Goal: Task Accomplishment & Management: Use online tool/utility

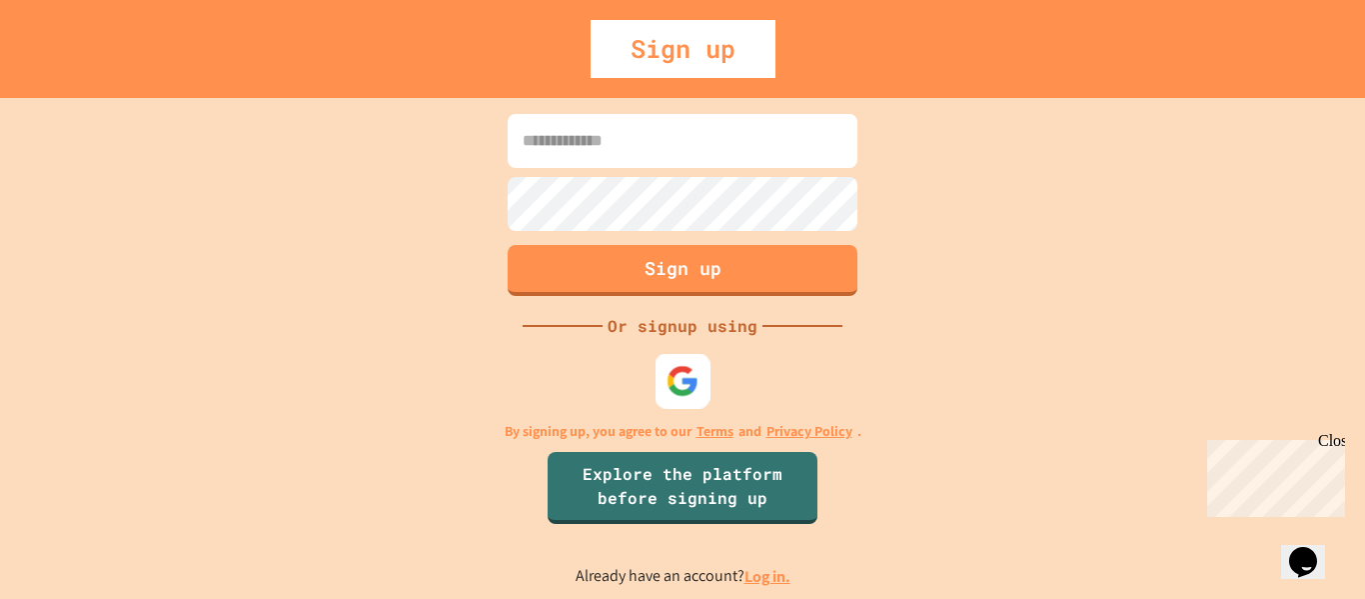
click at [669, 380] on img at bounding box center [682, 380] width 33 height 33
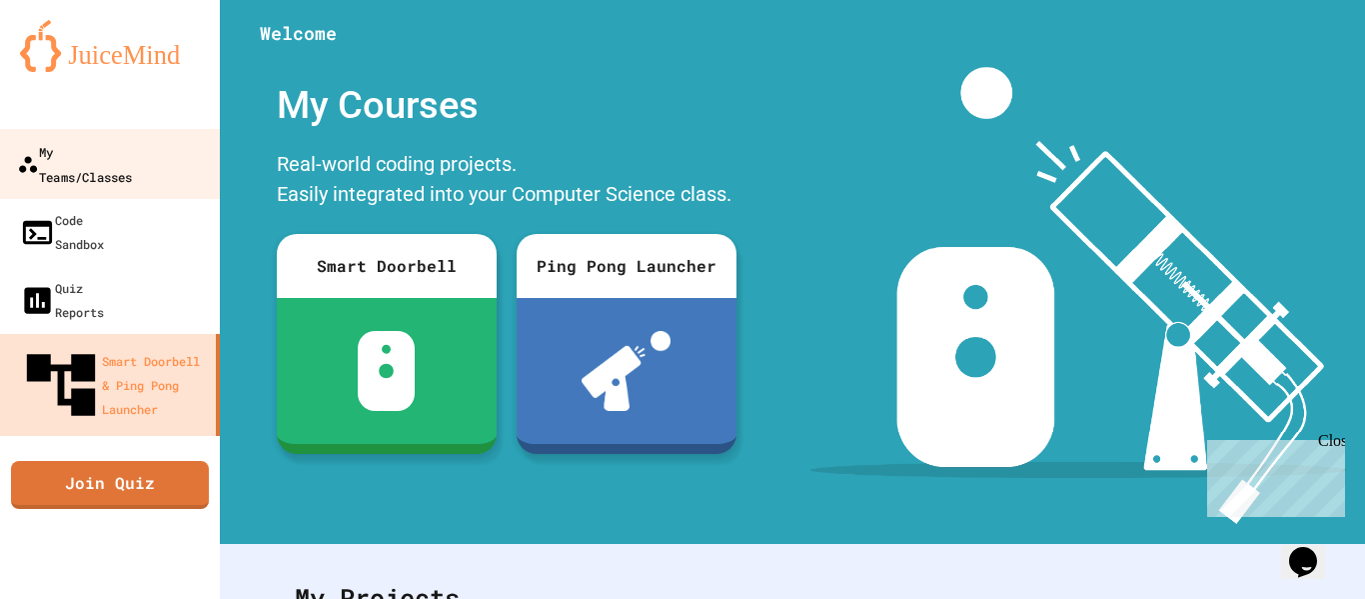
click at [123, 159] on div "My Teams/Classes" at bounding box center [74, 163] width 115 height 49
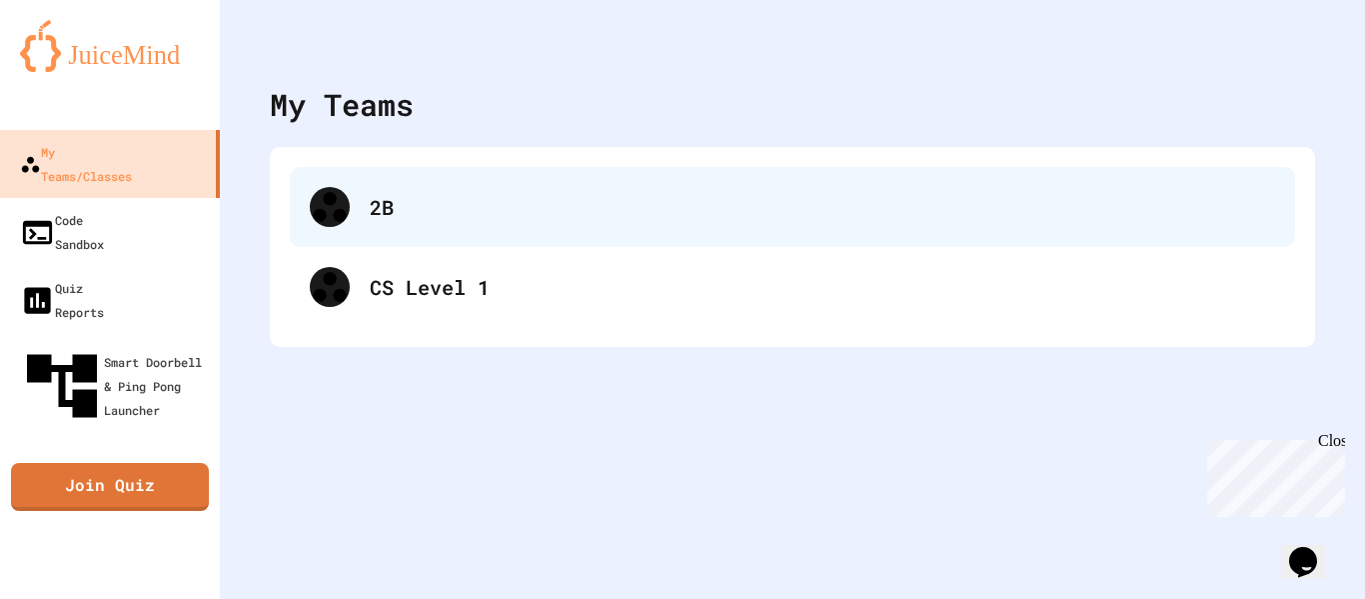
click at [399, 218] on div "2B" at bounding box center [822, 207] width 905 height 30
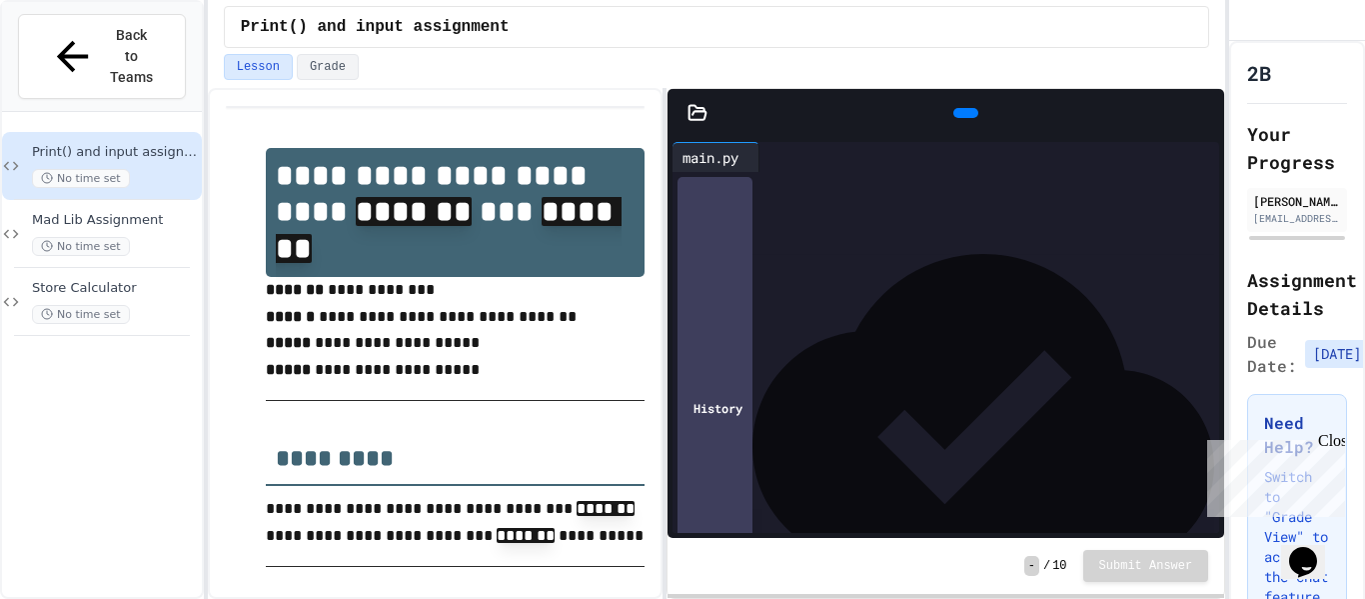
click at [131, 68] on div "Back to Teams" at bounding box center [102, 57] width 200 height 110
click at [123, 45] on span "Back to Teams" at bounding box center [131, 56] width 47 height 63
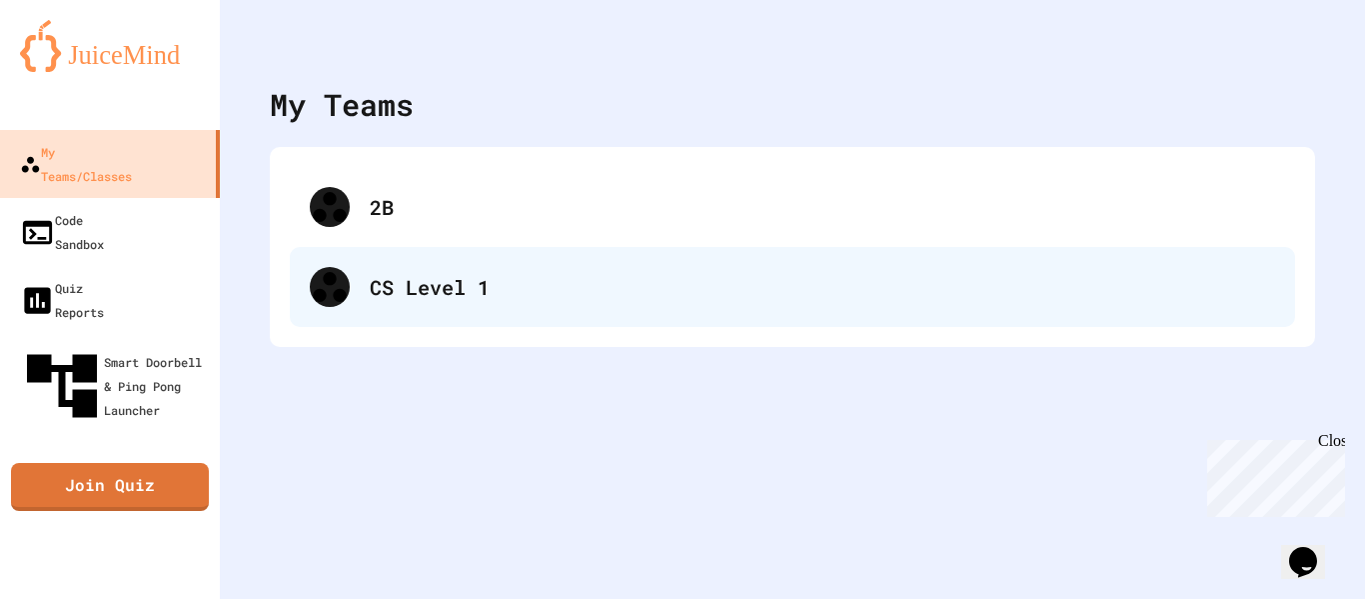
click at [417, 269] on div "CS Level 1" at bounding box center [792, 287] width 1005 height 80
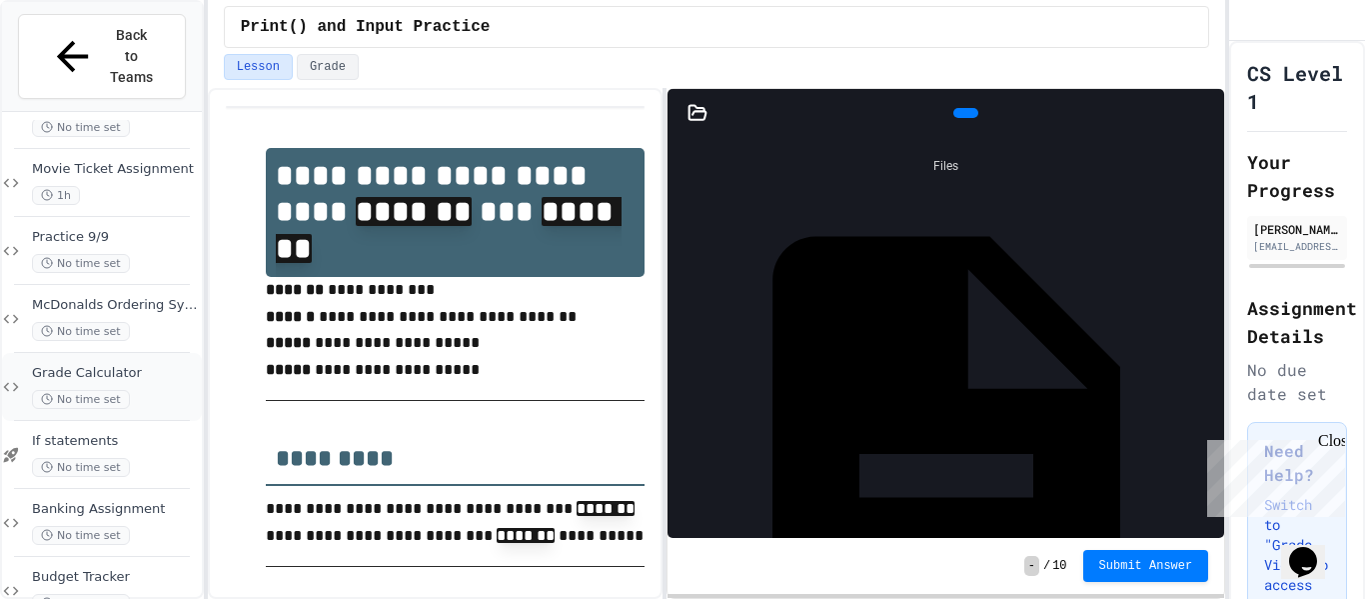
scroll to position [193, 0]
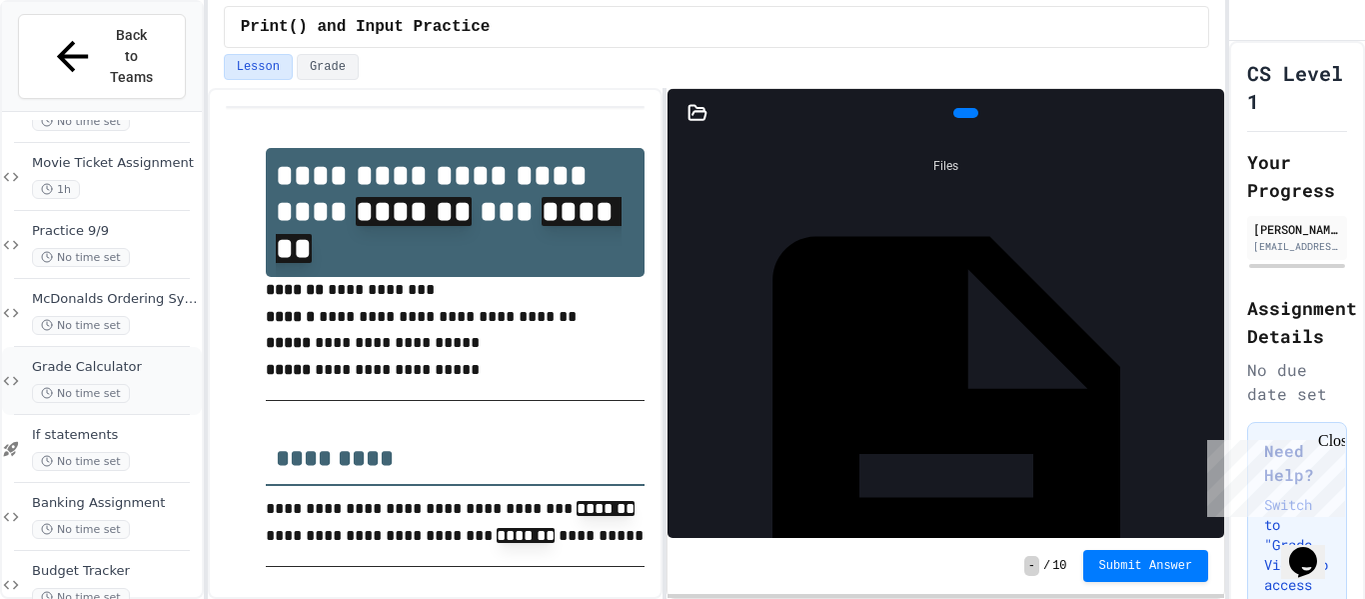
click at [116, 384] on span "No time set" at bounding box center [81, 393] width 98 height 19
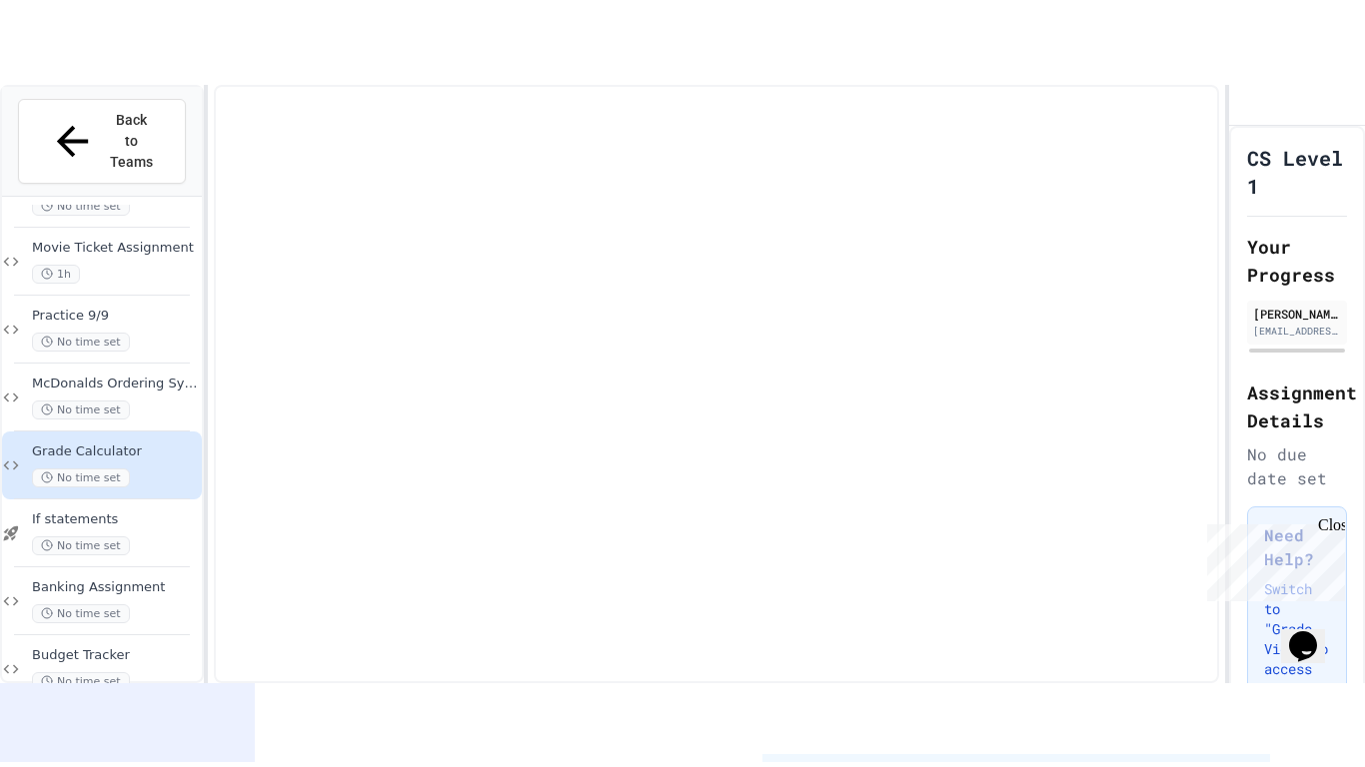
scroll to position [169, 0]
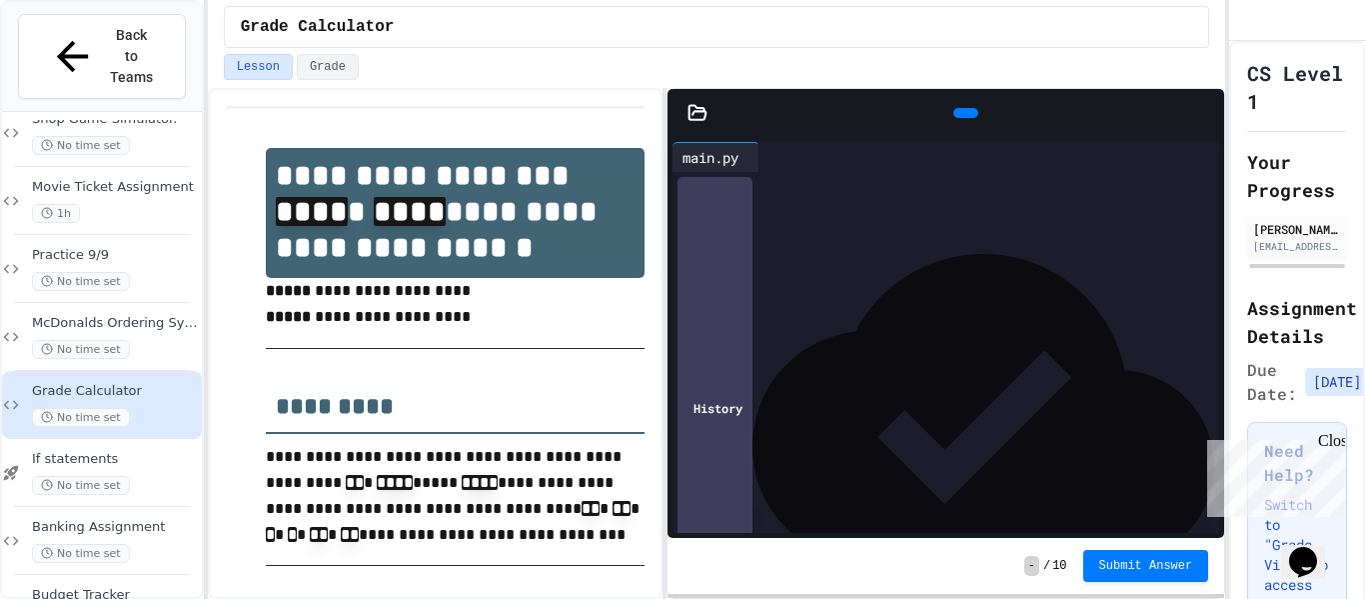
click at [953, 108] on div at bounding box center [965, 113] width 25 height 10
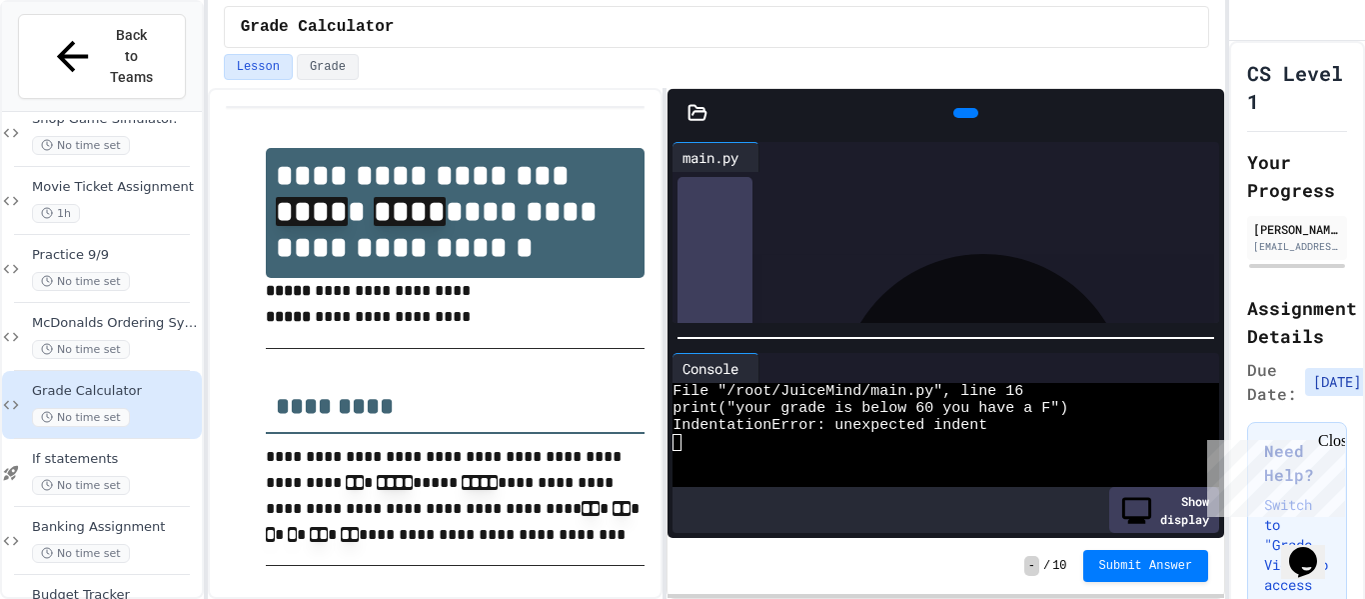
click at [1204, 113] on icon at bounding box center [1204, 113] width 0 height 0
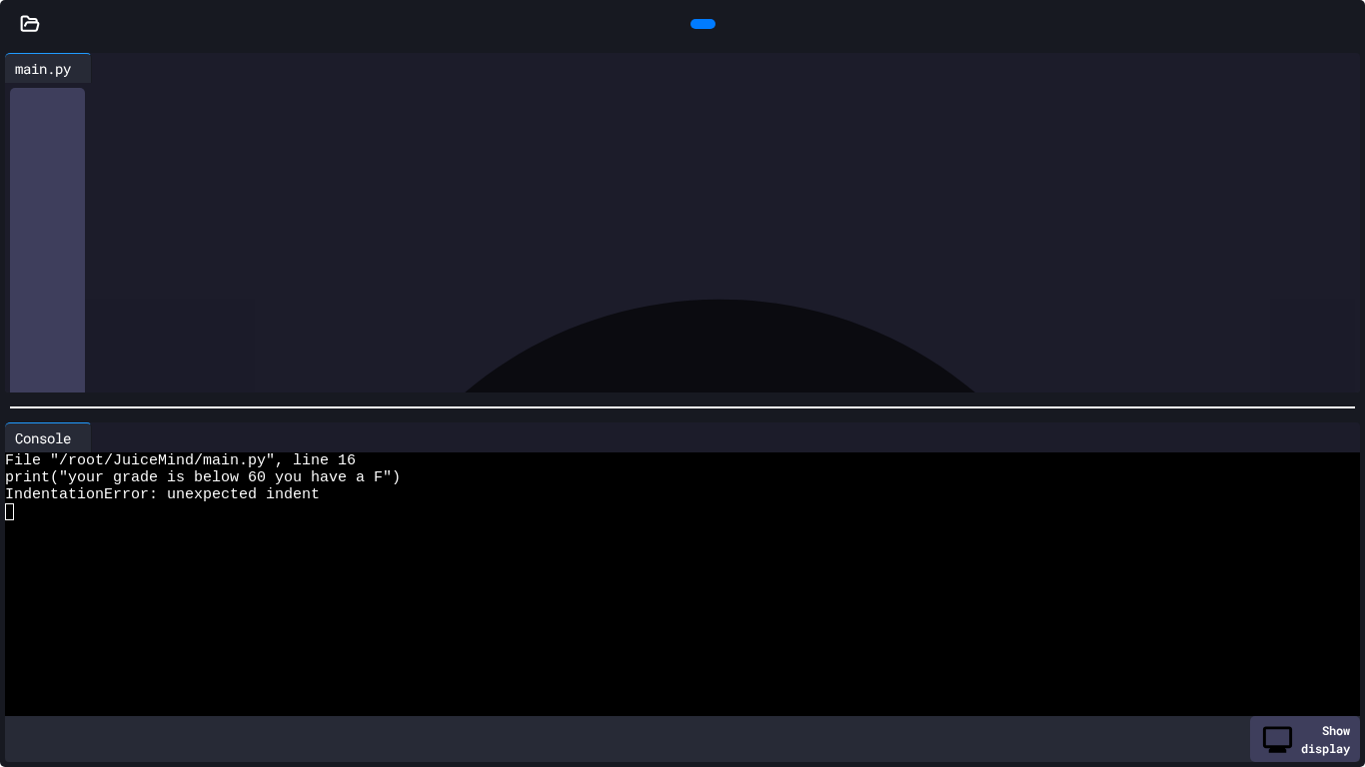
click at [420, 330] on div "**********" at bounding box center [700, 336] width 1321 height 20
click at [1332, 68] on icon at bounding box center [1332, 68] width 0 height 0
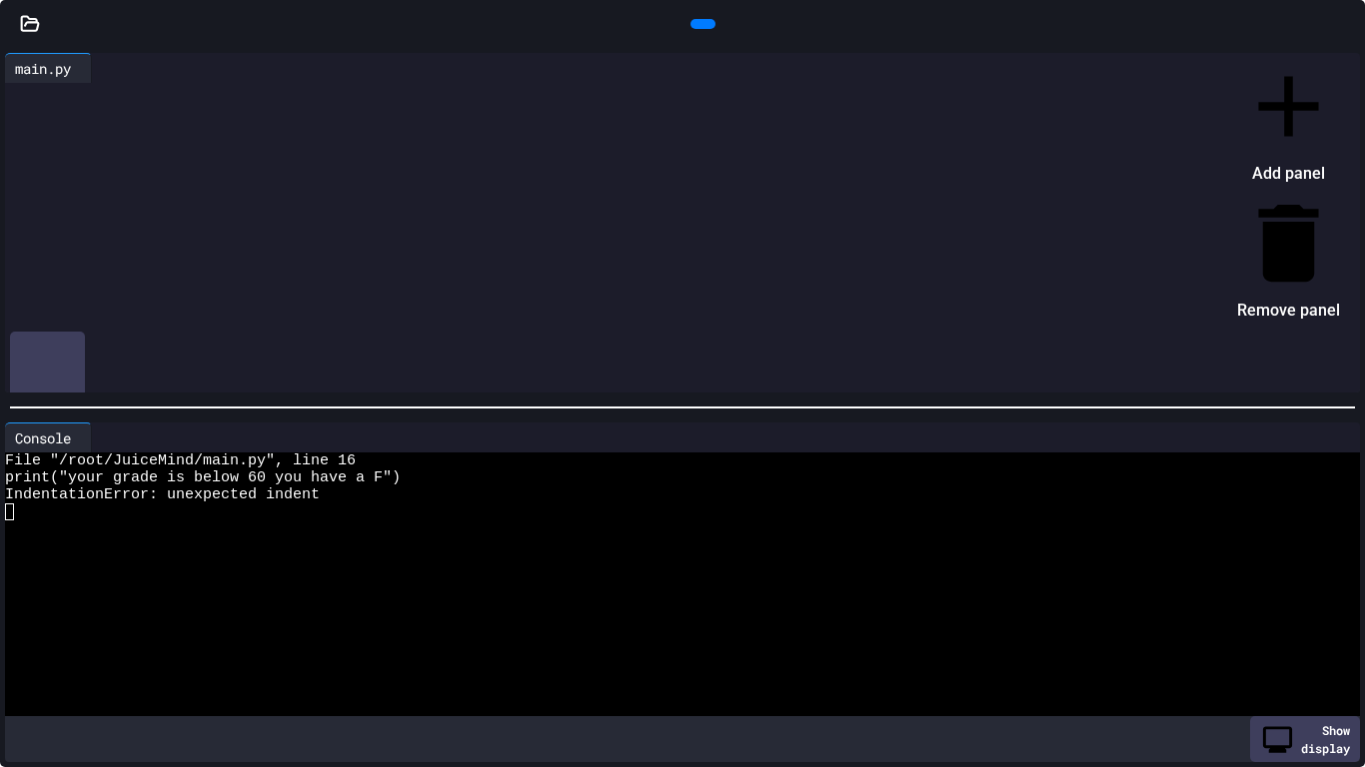
click at [1326, 55] on div at bounding box center [1278, 55] width 123 height 0
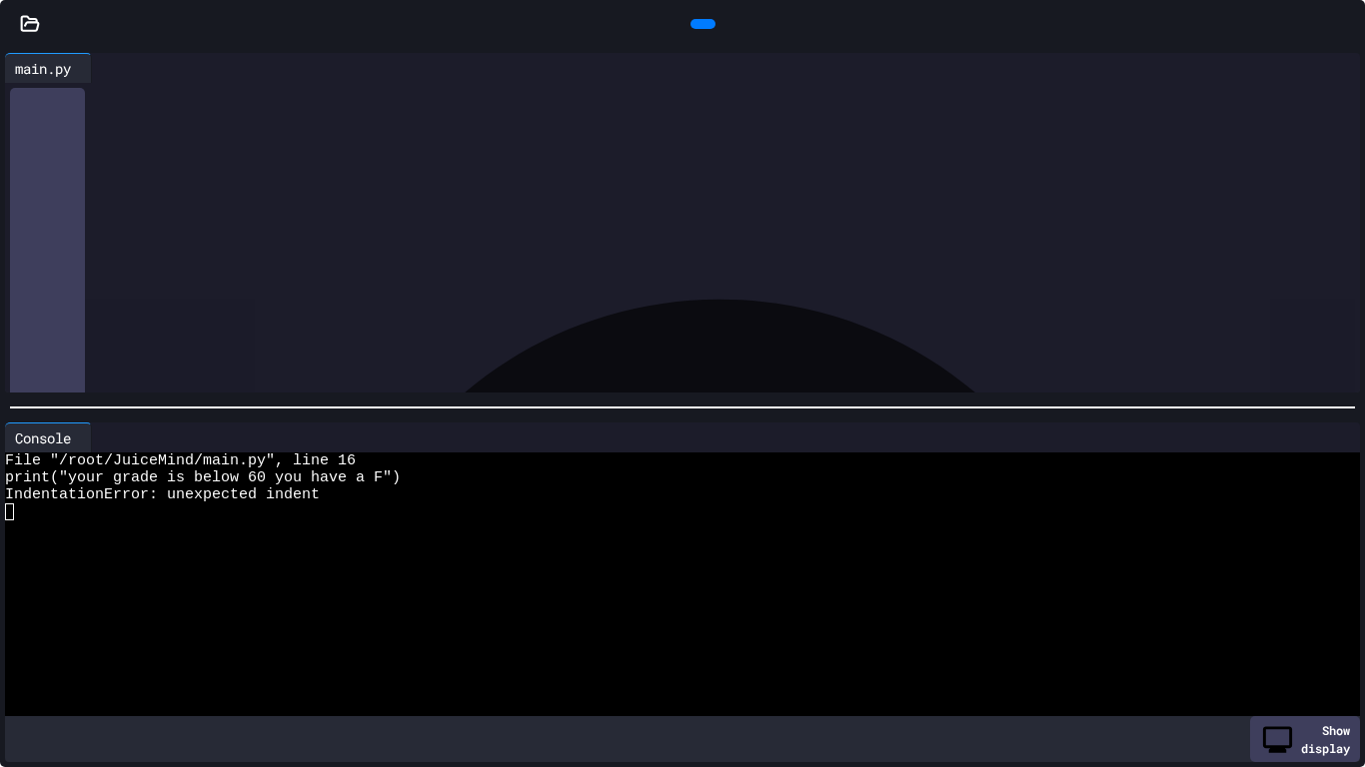
click at [1332, 438] on icon at bounding box center [1332, 438] width 0 height 0
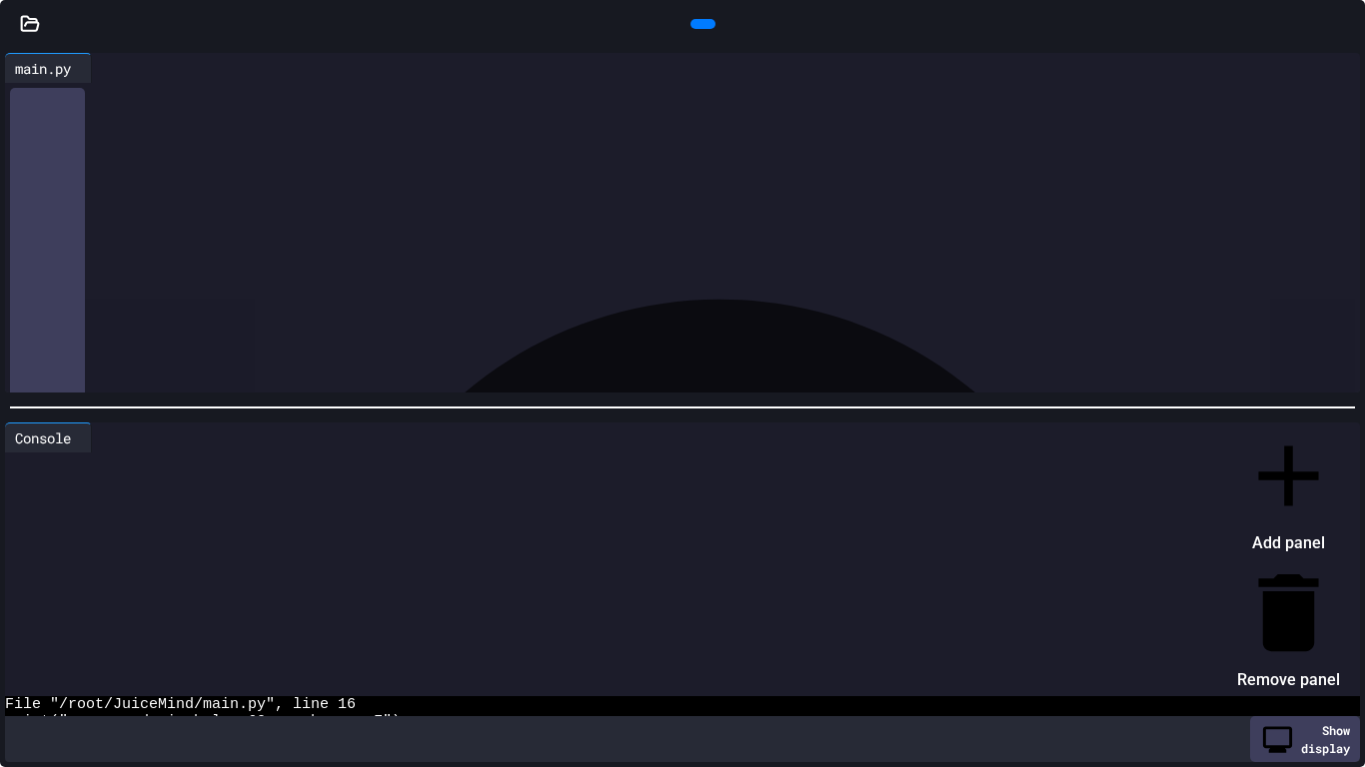
click at [1326, 425] on div at bounding box center [1278, 425] width 123 height 0
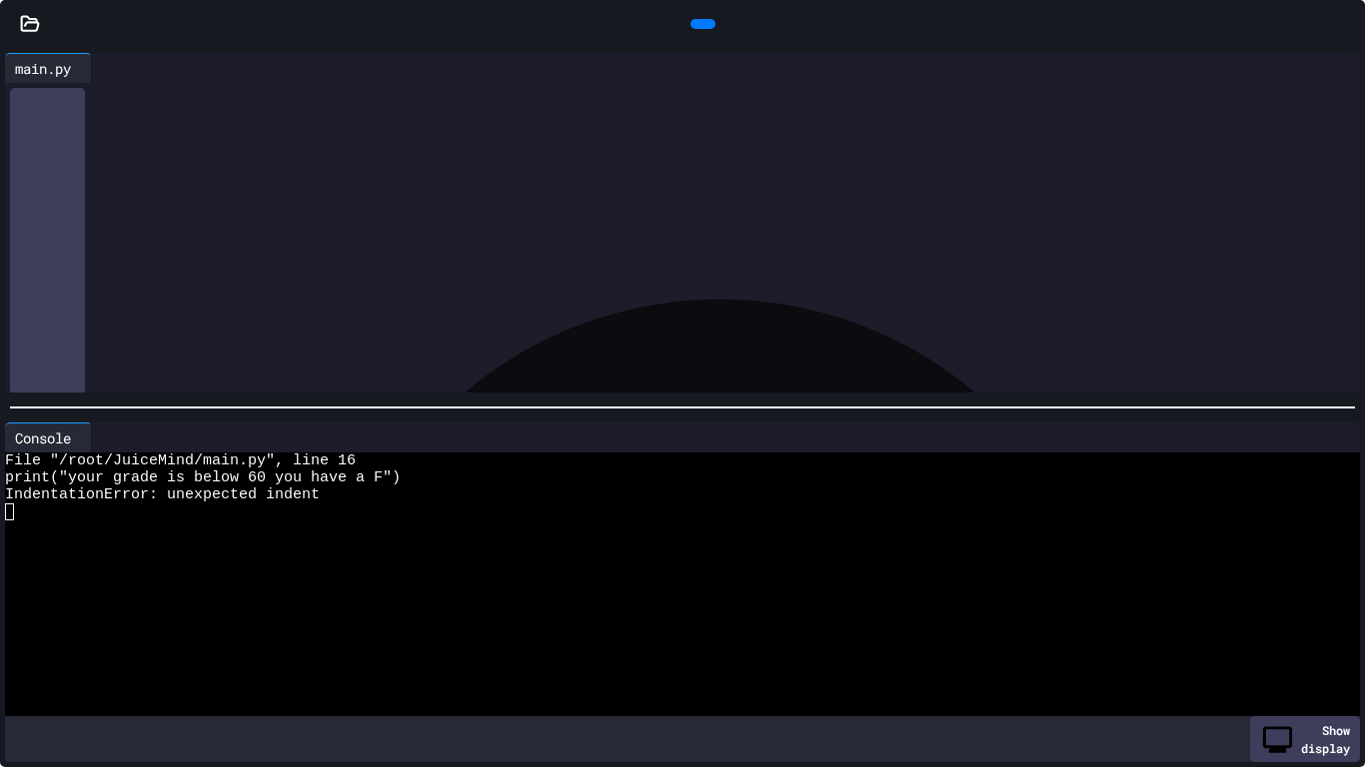
click at [721, 340] on div "**********" at bounding box center [700, 340] width 1321 height 20
click at [61, 371] on div "History" at bounding box center [47, 723] width 75 height 1270
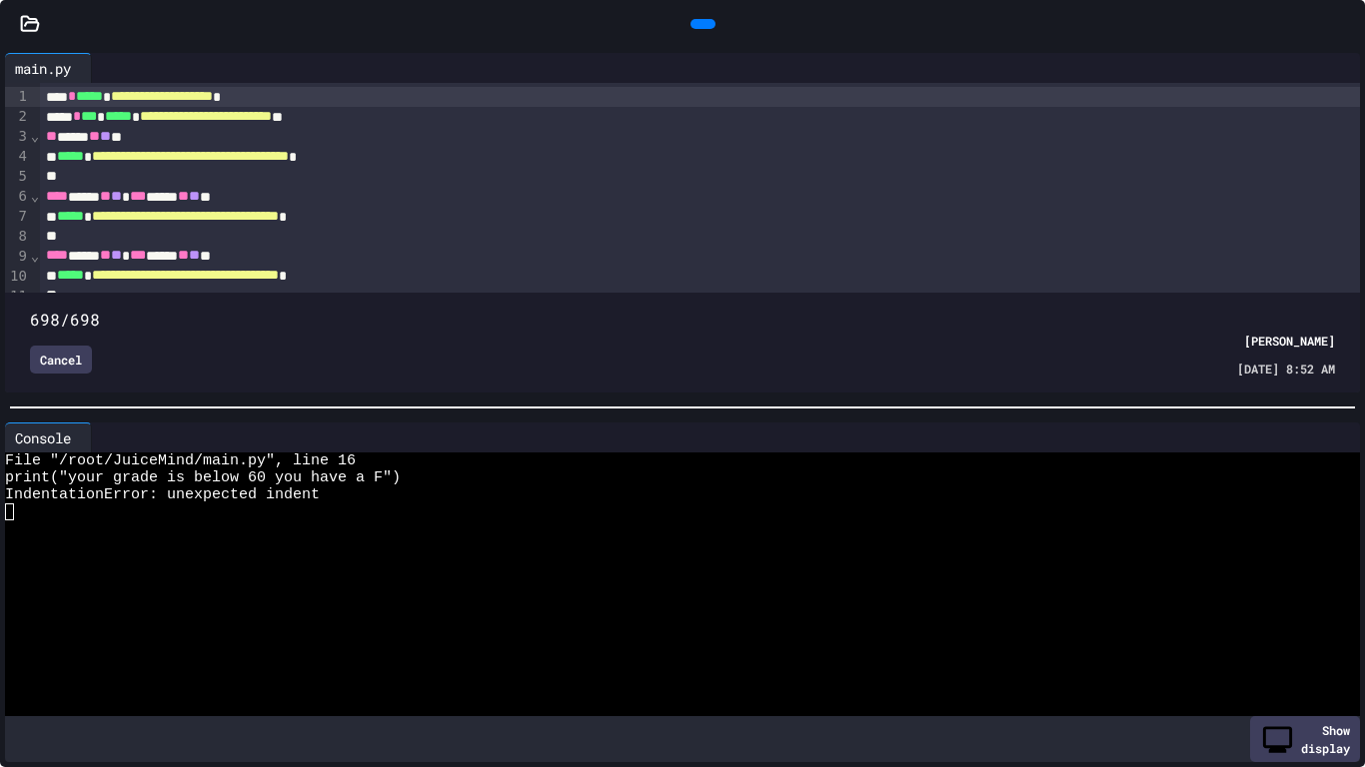
click at [1297, 308] on span at bounding box center [682, 308] width 1305 height 0
click at [1234, 308] on span at bounding box center [682, 308] width 1305 height 0
click at [1144, 308] on span at bounding box center [682, 308] width 1305 height 0
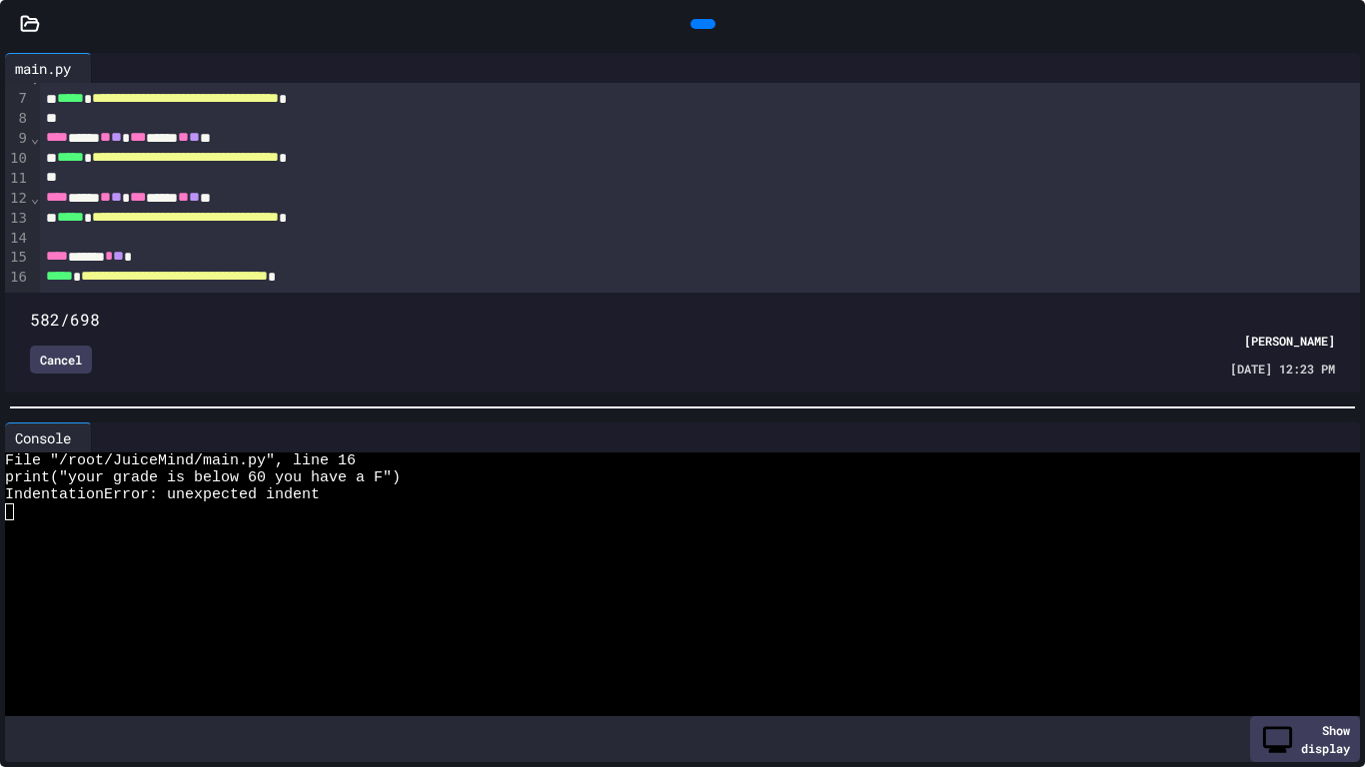
click at [1118, 308] on span at bounding box center [682, 308] width 1305 height 0
click at [1045, 308] on span at bounding box center [682, 308] width 1305 height 0
click at [928, 308] on span at bounding box center [682, 308] width 1305 height 0
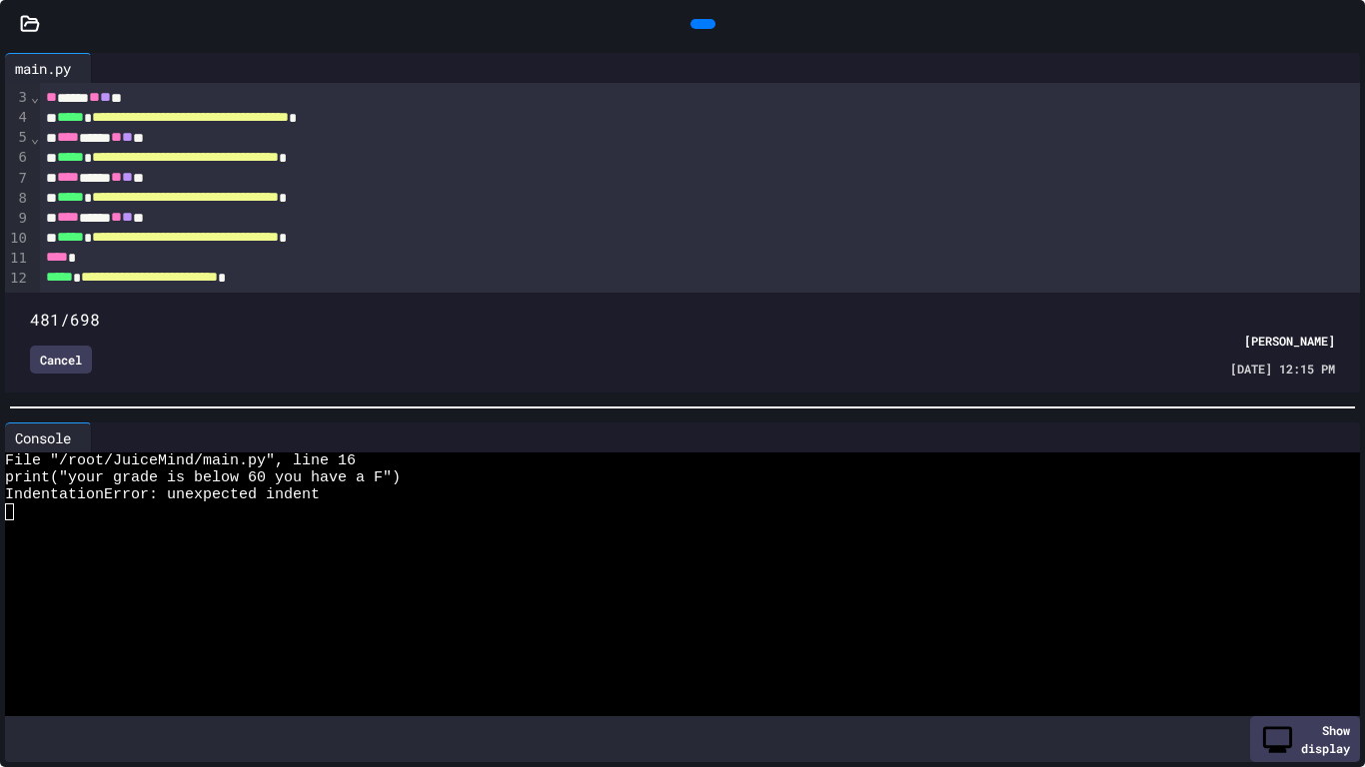
click at [30, 309] on span at bounding box center [30, 309] width 0 height 0
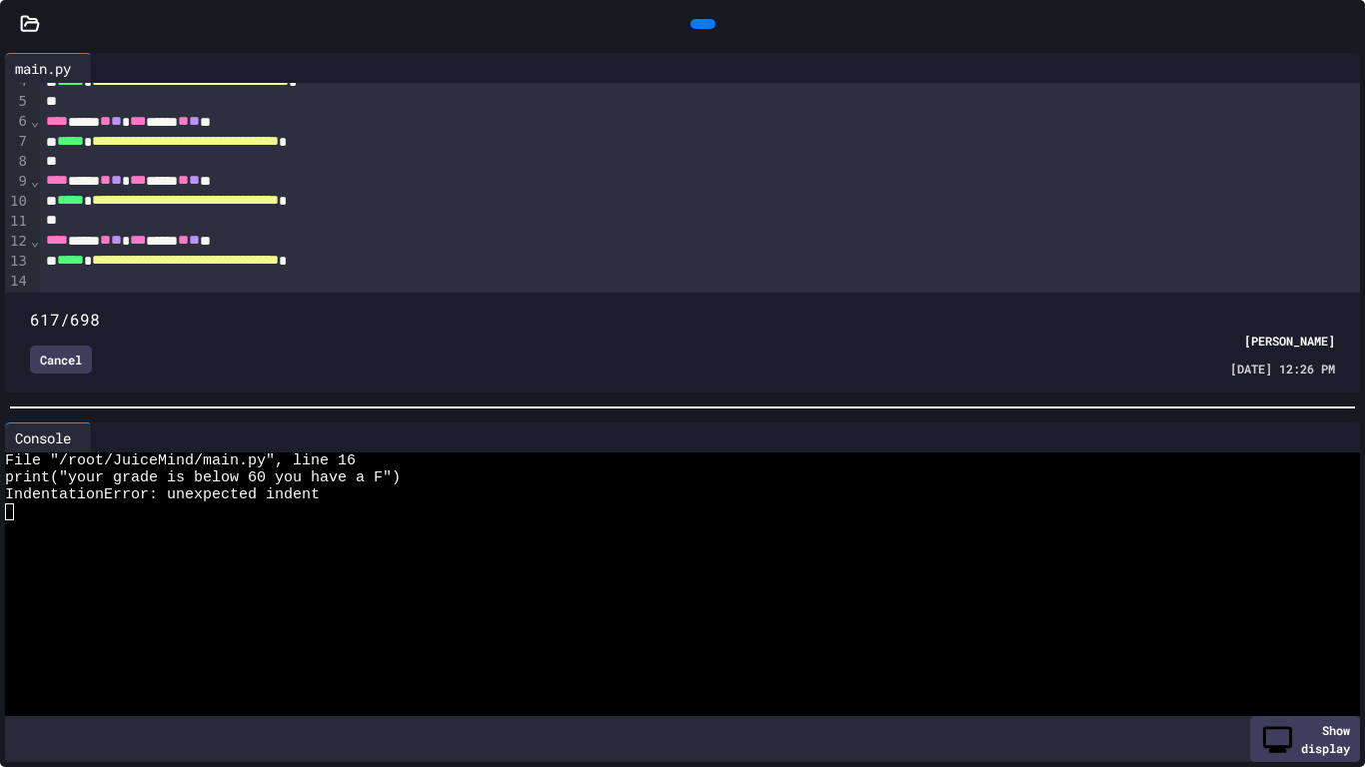
scroll to position [153, 0]
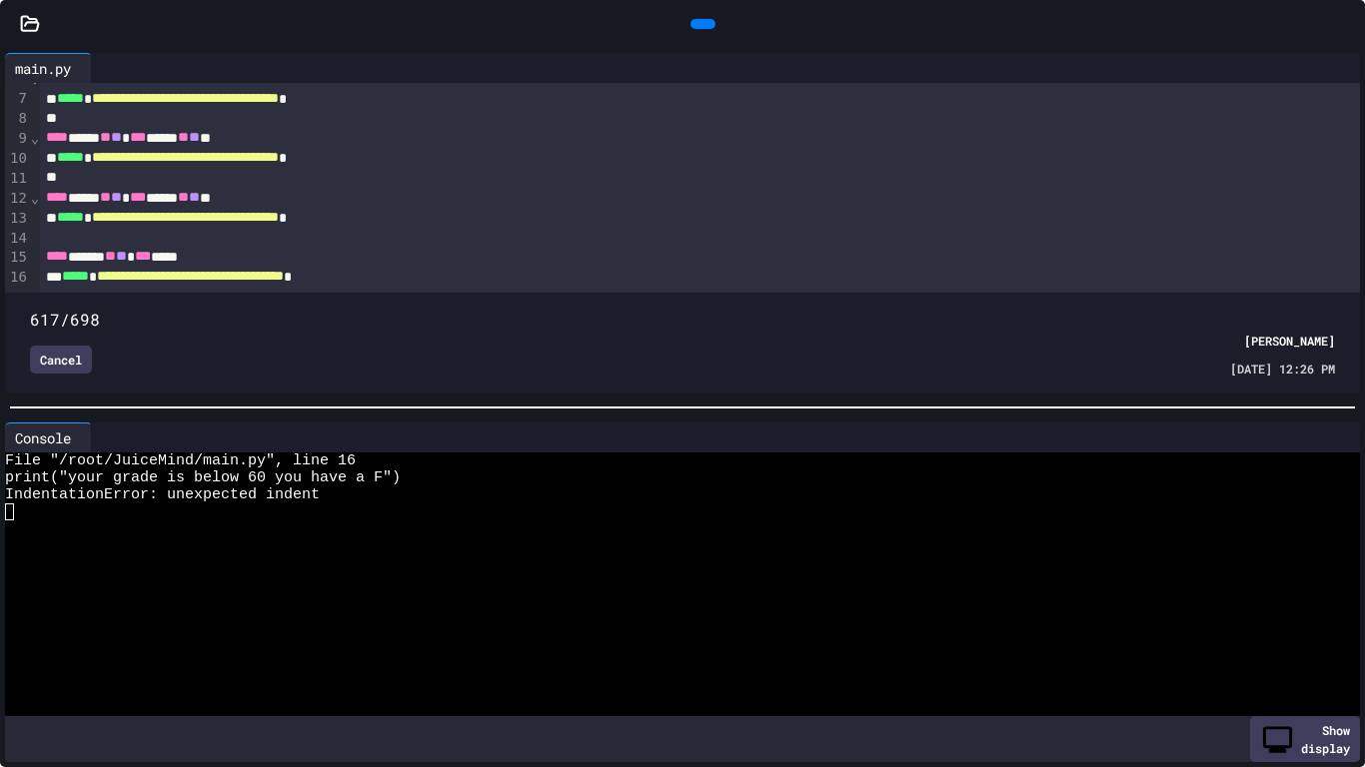
click at [1288, 308] on span at bounding box center [682, 308] width 1305 height 0
click at [1331, 308] on span at bounding box center [682, 308] width 1305 height 0
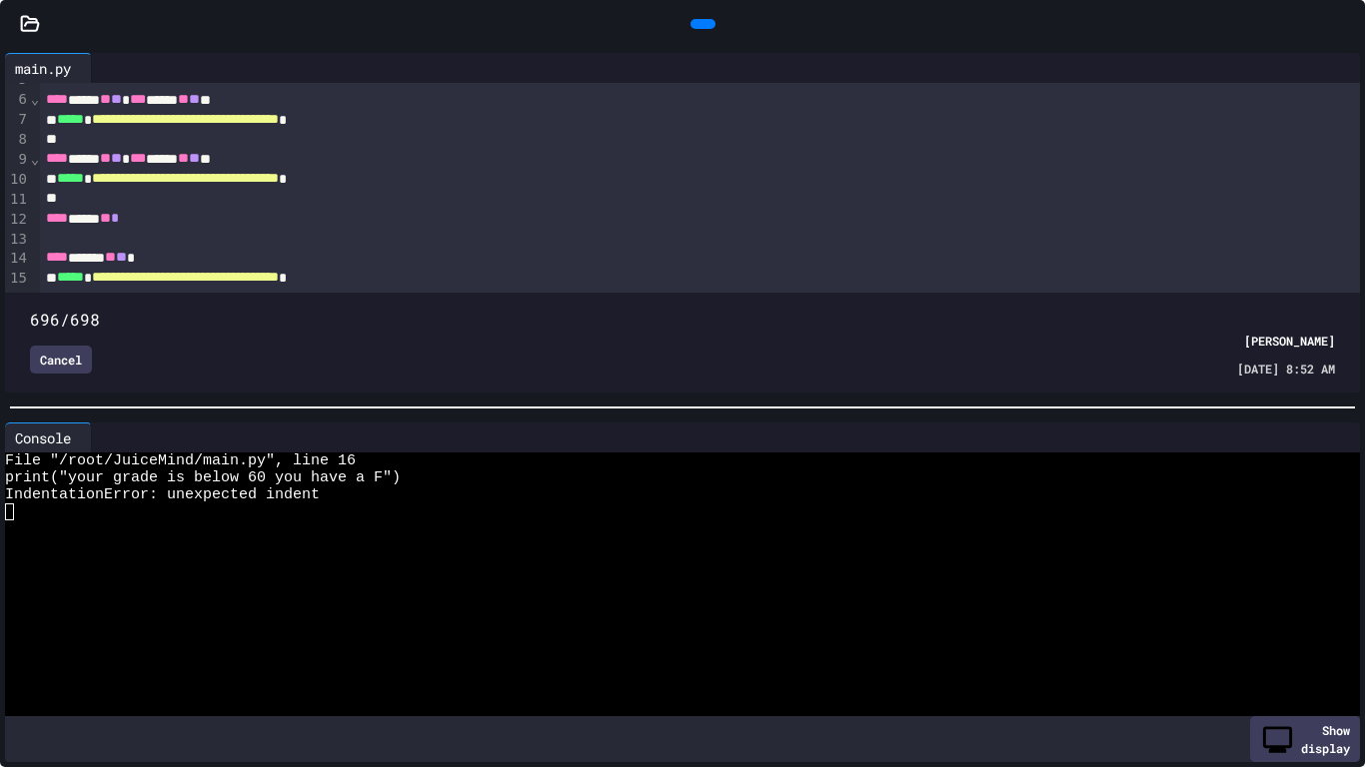
scroll to position [133, 0]
click at [1299, 308] on span at bounding box center [682, 308] width 1305 height 0
click at [1258, 308] on span at bounding box center [682, 308] width 1305 height 0
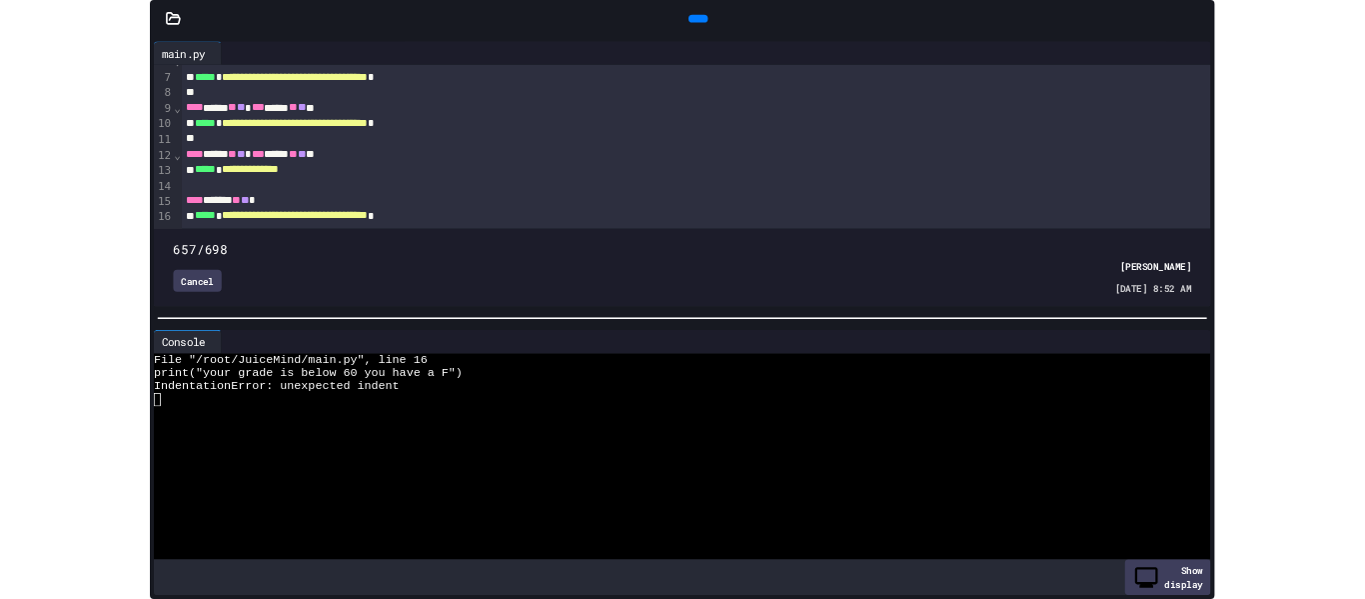
scroll to position [153, 0]
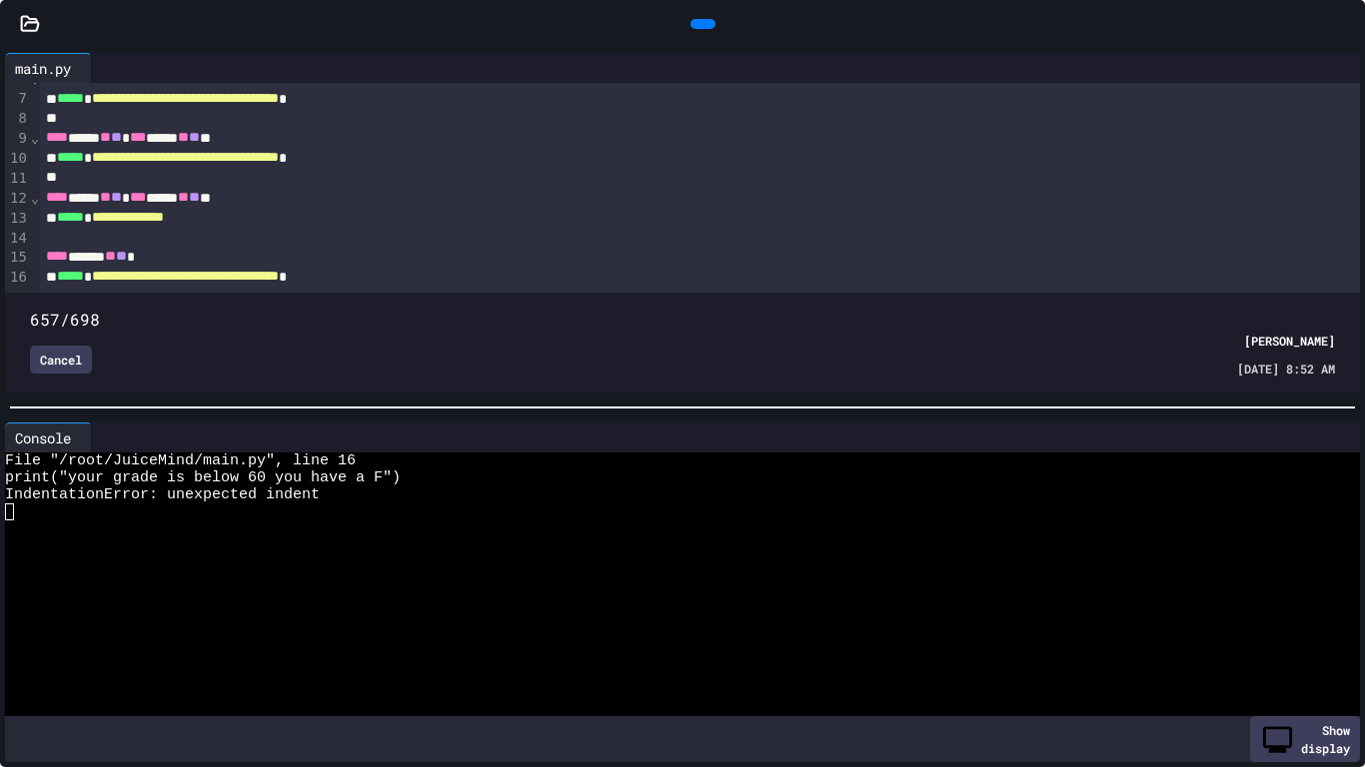
type input "***"
click at [1181, 308] on span at bounding box center [682, 308] width 1305 height 0
click at [1327, 76] on div at bounding box center [716, 68] width 1248 height 30
click at [1336, 78] on icon at bounding box center [1344, 80] width 16 height 4
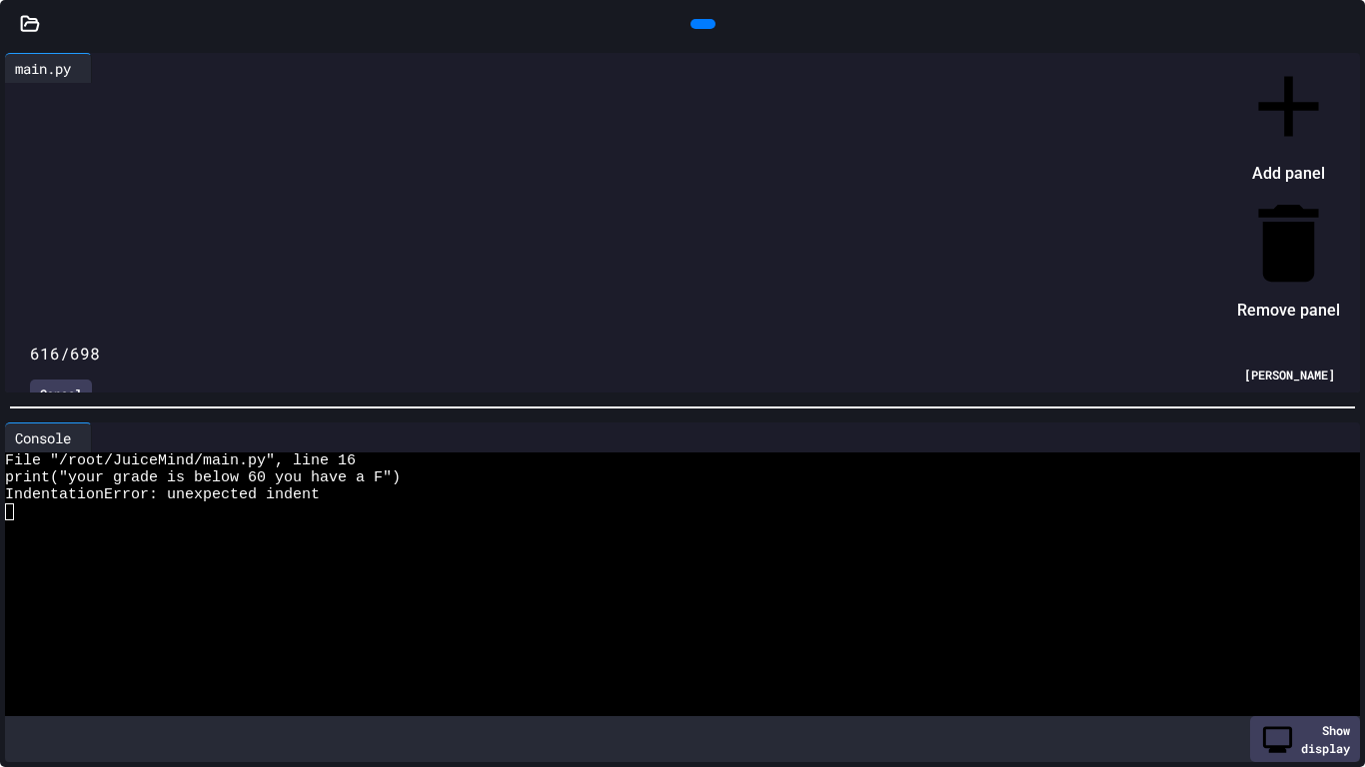
click at [1325, 55] on div at bounding box center [1278, 55] width 123 height 0
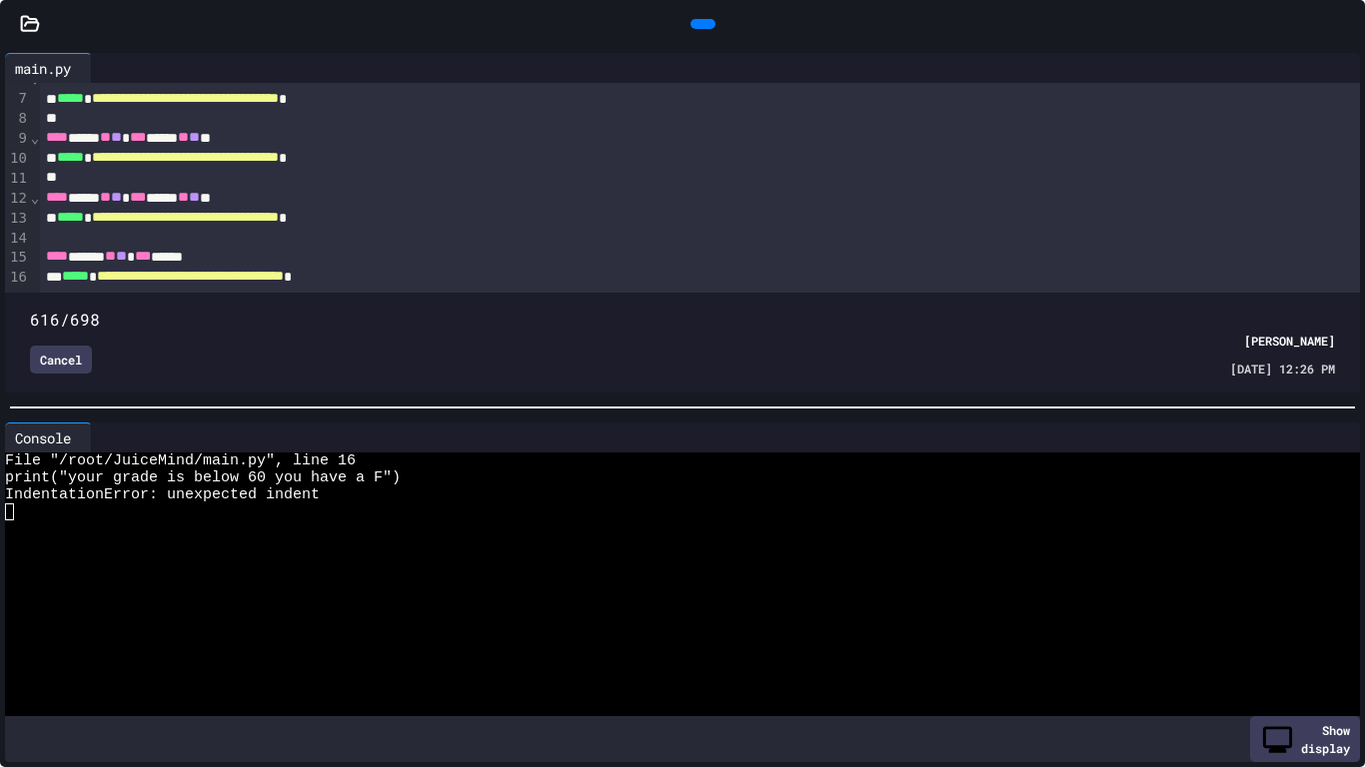
click at [1347, 26] on icon at bounding box center [1357, 36] width 20 height 20
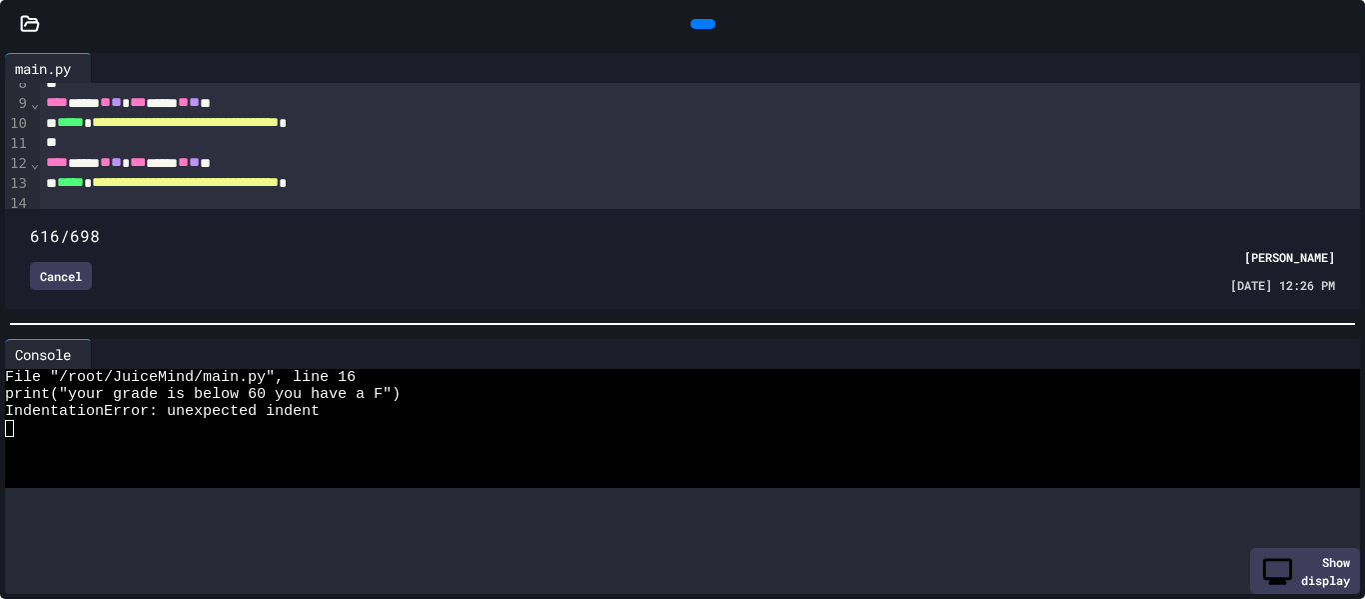
click at [1345, 24] on icon at bounding box center [1345, 24] width 0 height 0
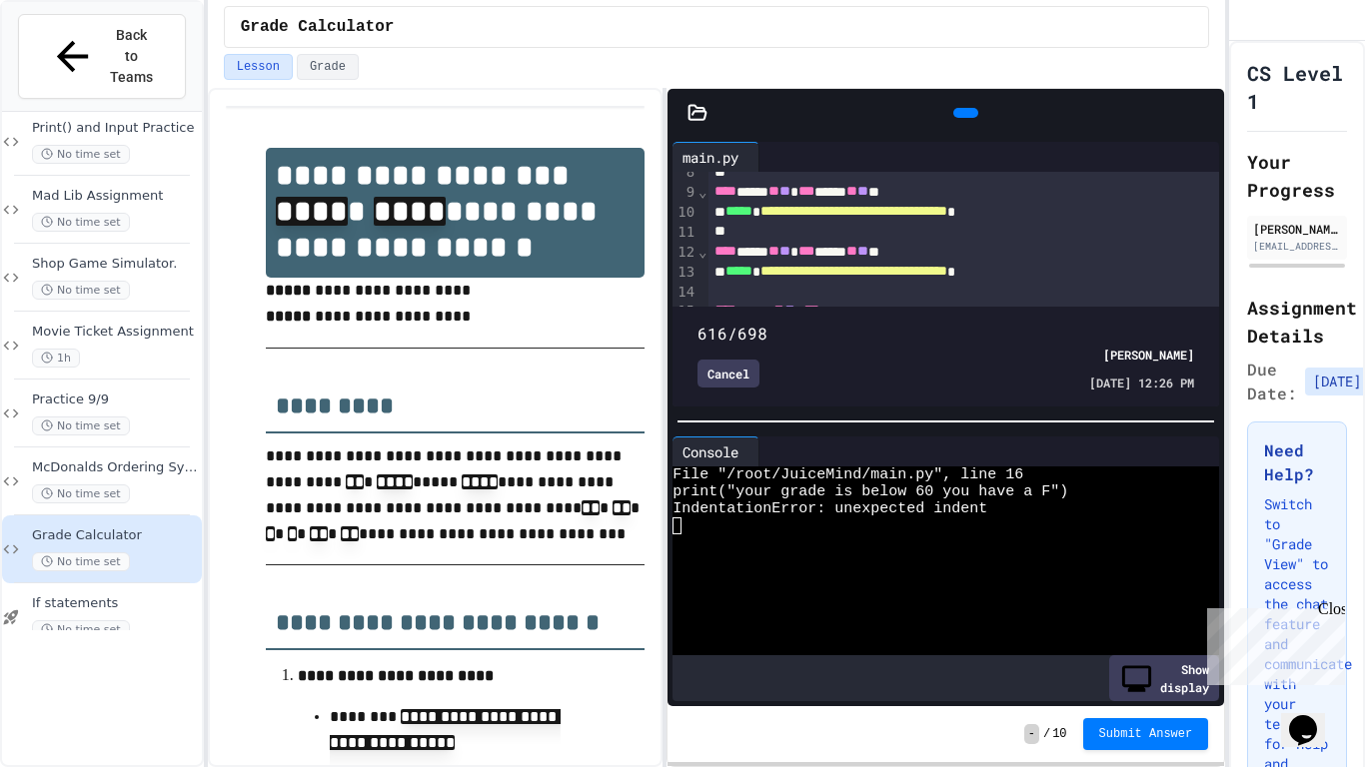
click at [697, 366] on div "Cancel" at bounding box center [728, 374] width 62 height 28
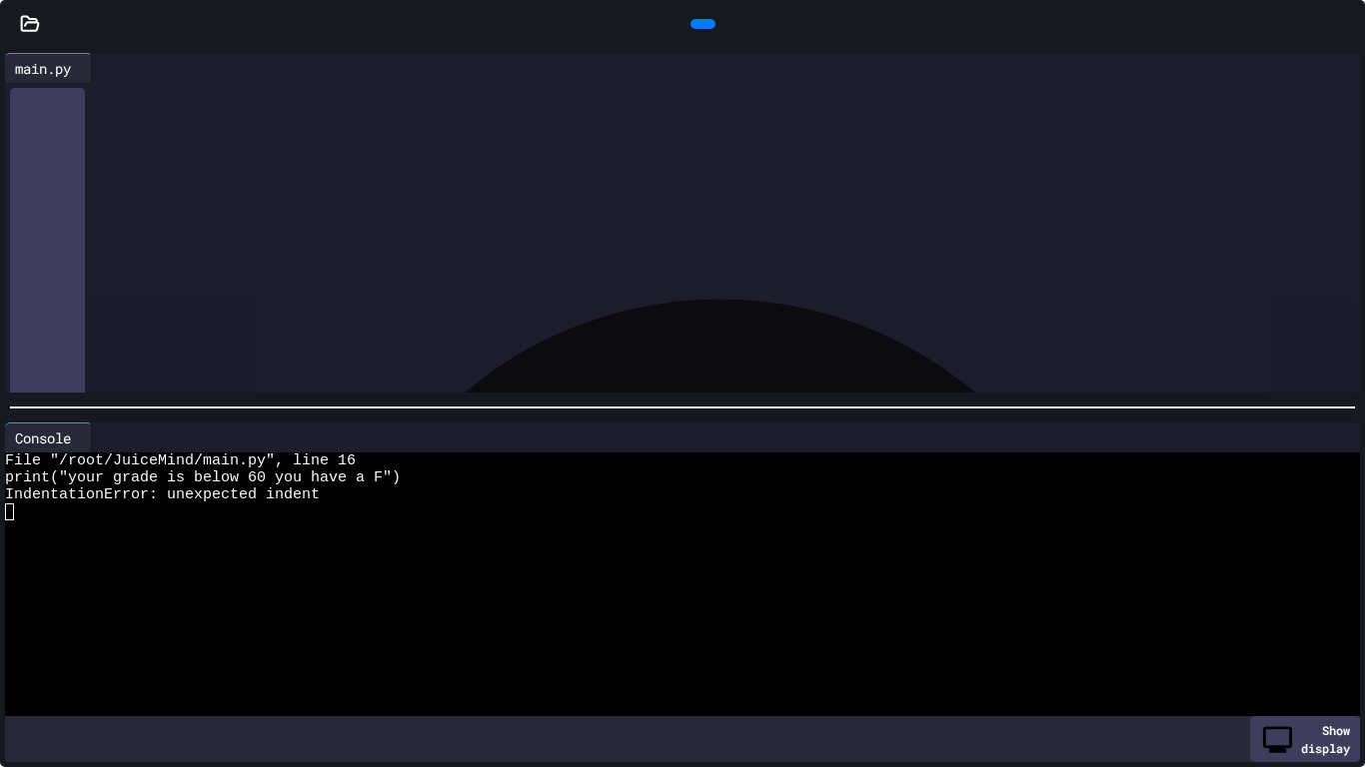
click at [144, 283] on div "**** ****** *" at bounding box center [700, 281] width 1321 height 20
click at [1345, 24] on icon at bounding box center [1345, 24] width 0 height 0
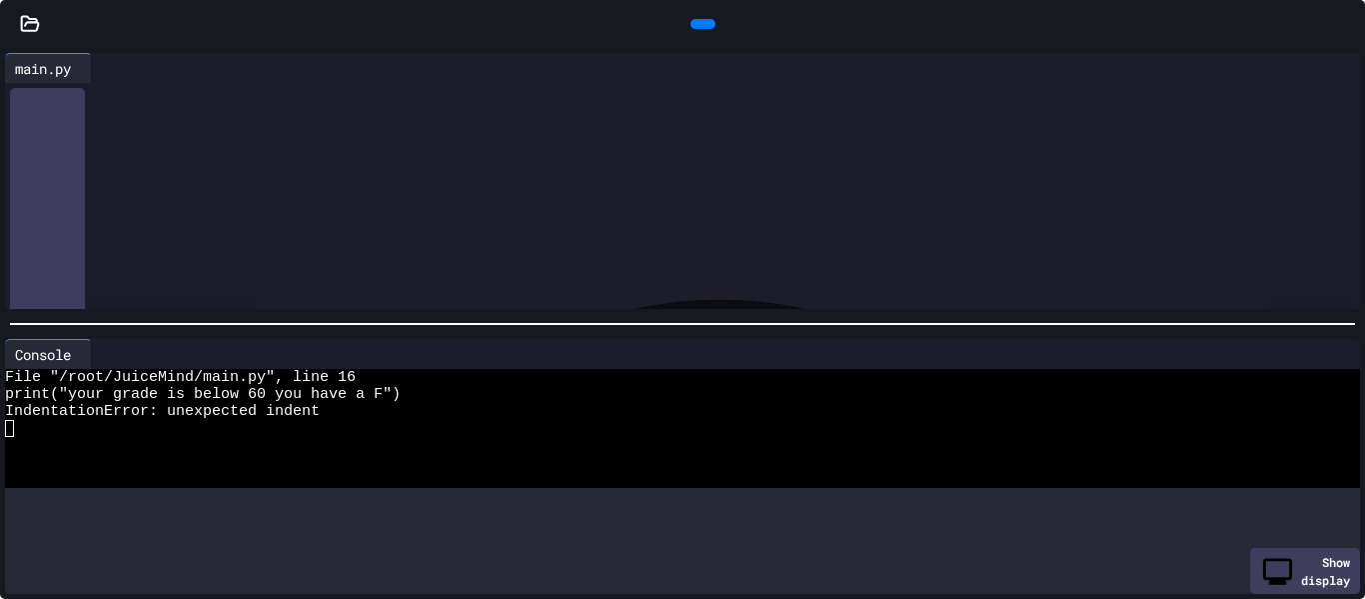
scroll to position [194, 0]
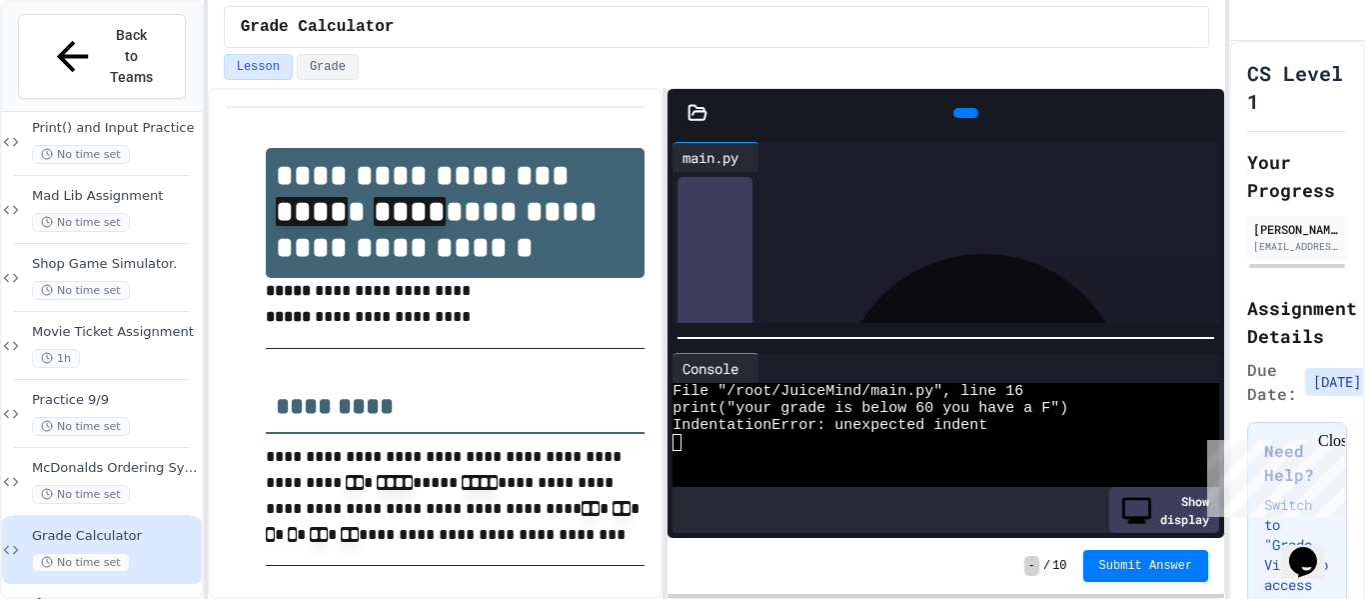
click at [907, 220] on div "**** ****** **" at bounding box center [964, 211] width 513 height 20
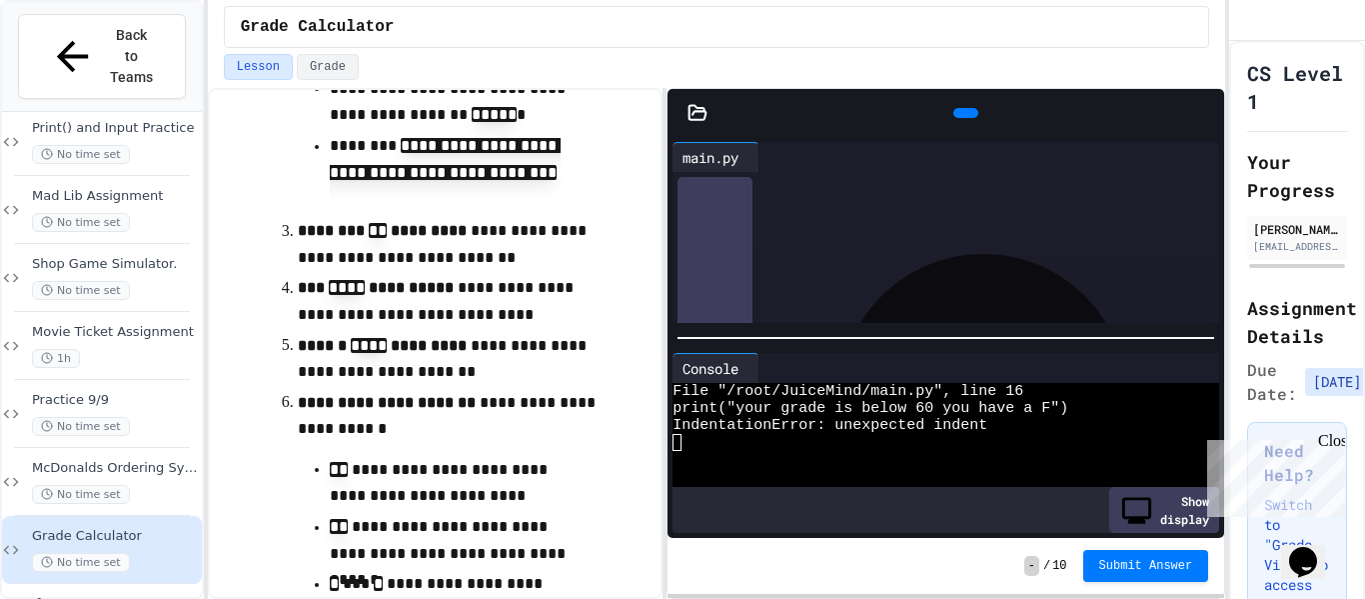
scroll to position [138, 0]
click at [809, 272] on span "**" at bounding box center [803, 266] width 11 height 14
click at [986, 272] on div "**** ****** ** ** *** ***** ** **" at bounding box center [964, 267] width 513 height 20
click at [947, 251] on span "**********" at bounding box center [853, 249] width 187 height 14
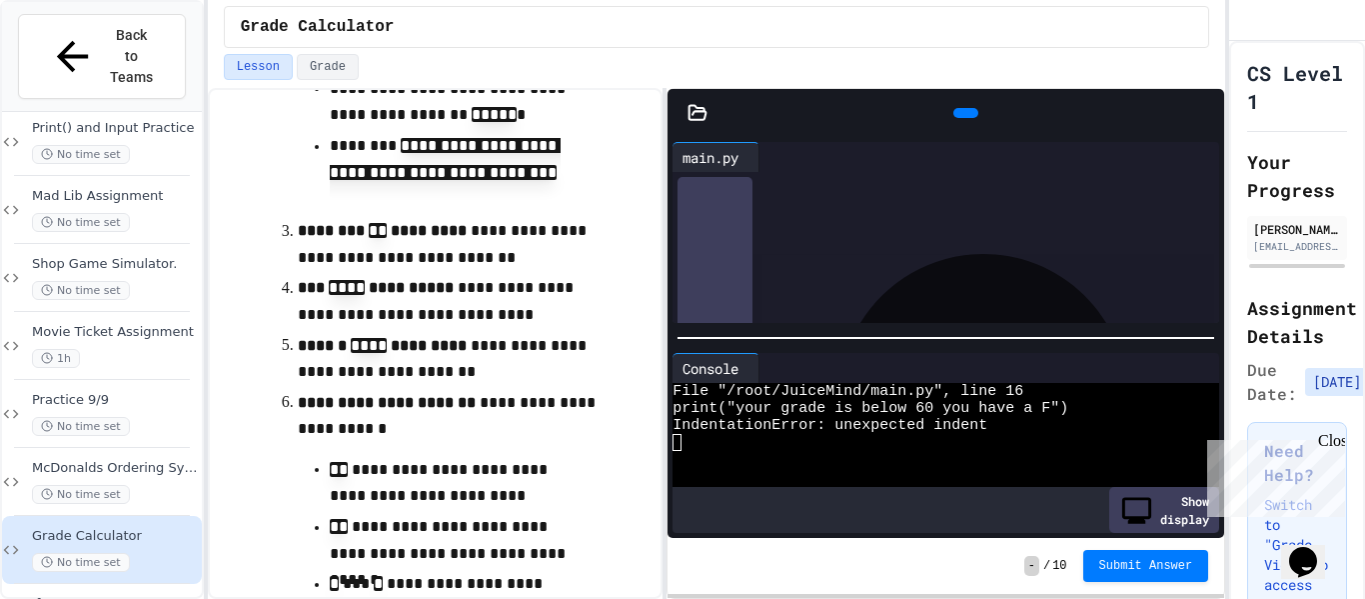
scroll to position [206, 0]
click at [1099, 276] on div "**********" at bounding box center [964, 278] width 513 height 20
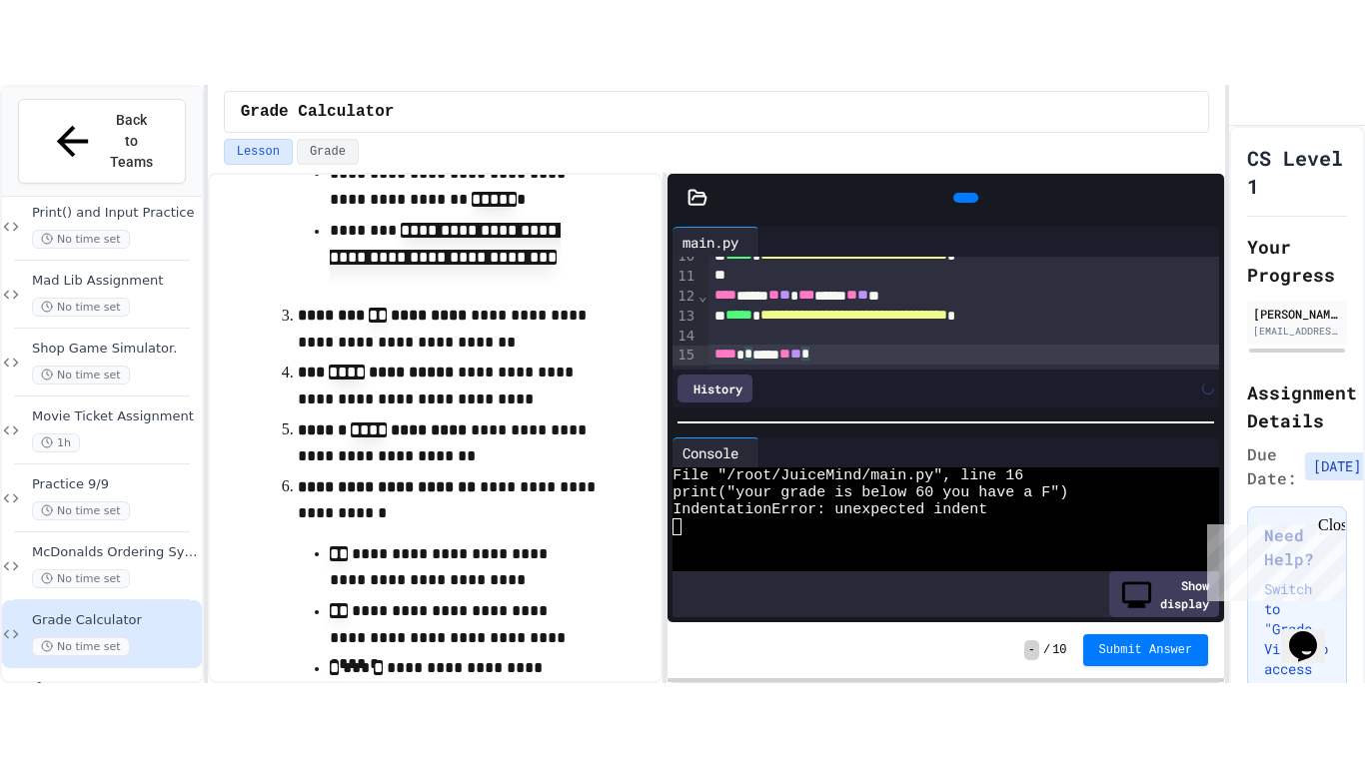
scroll to position [194, 0]
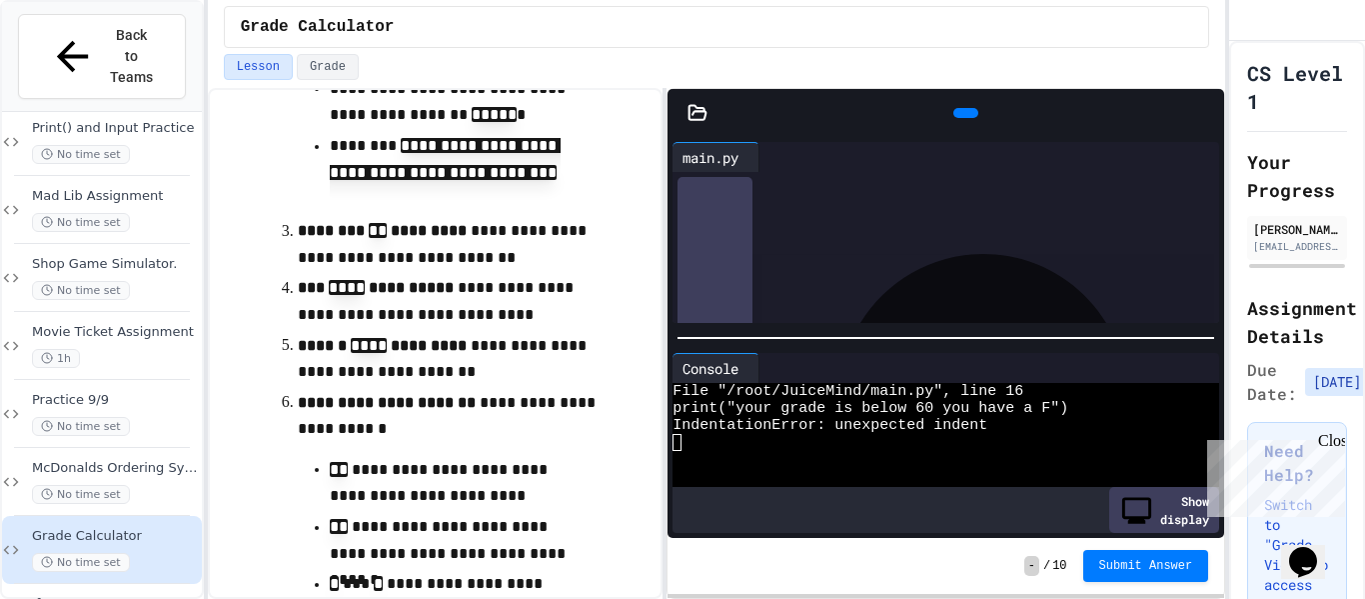
click at [1204, 113] on icon at bounding box center [1204, 113] width 0 height 0
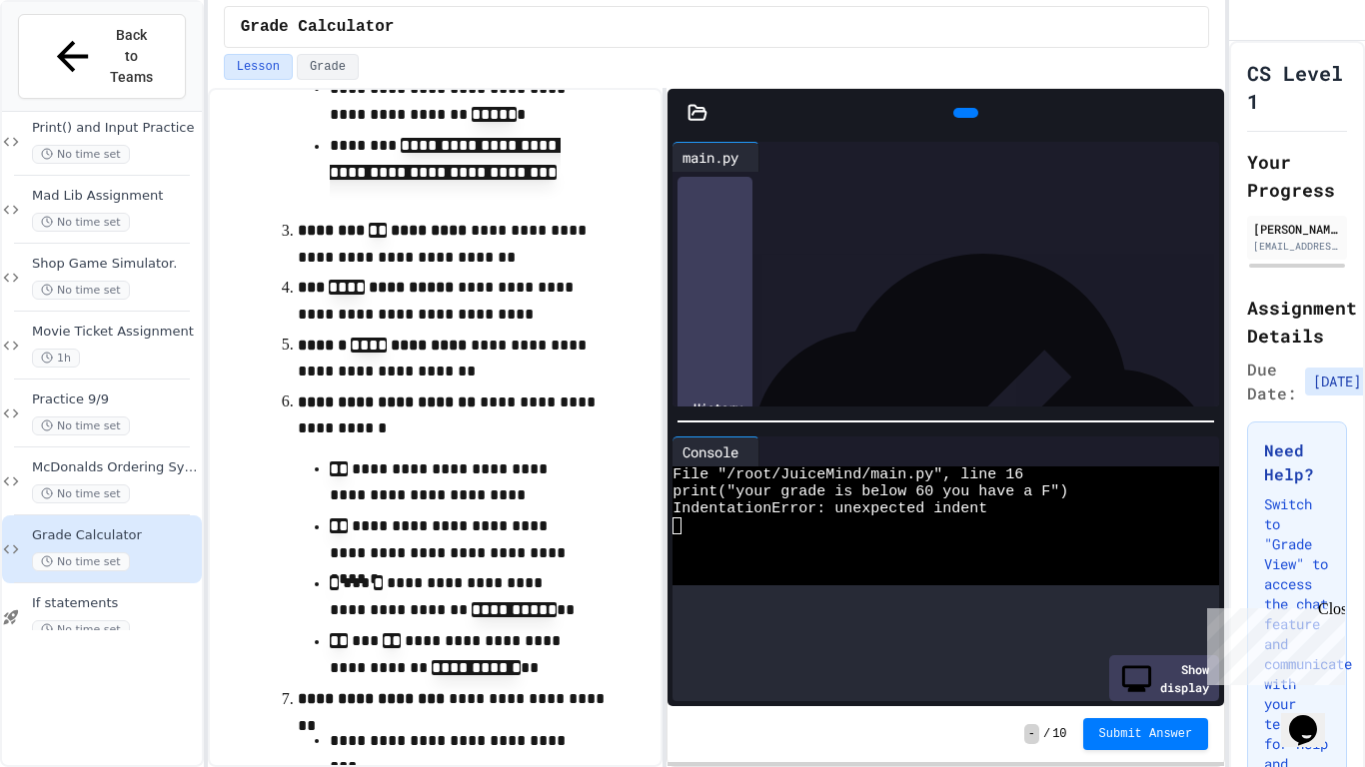
scroll to position [35, 0]
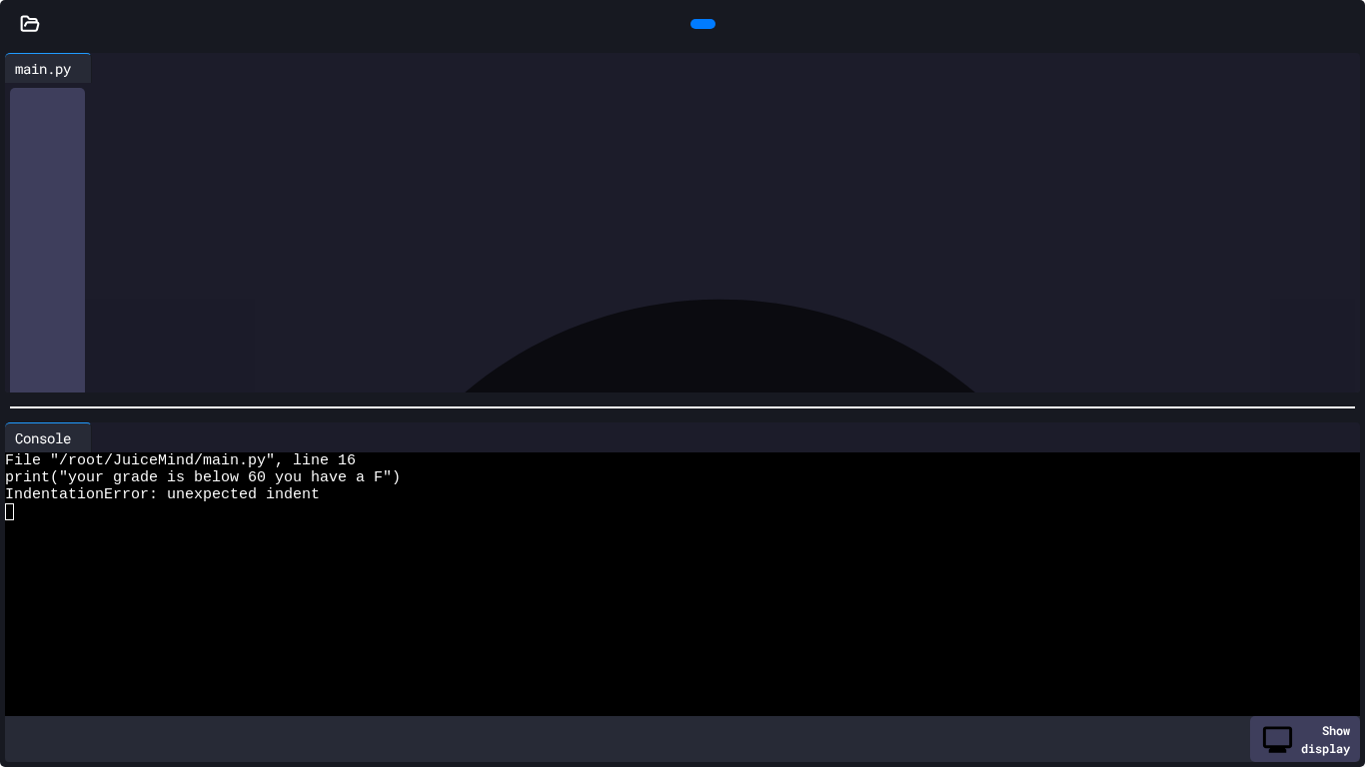
click at [700, 24] on icon at bounding box center [700, 24] width 0 height 0
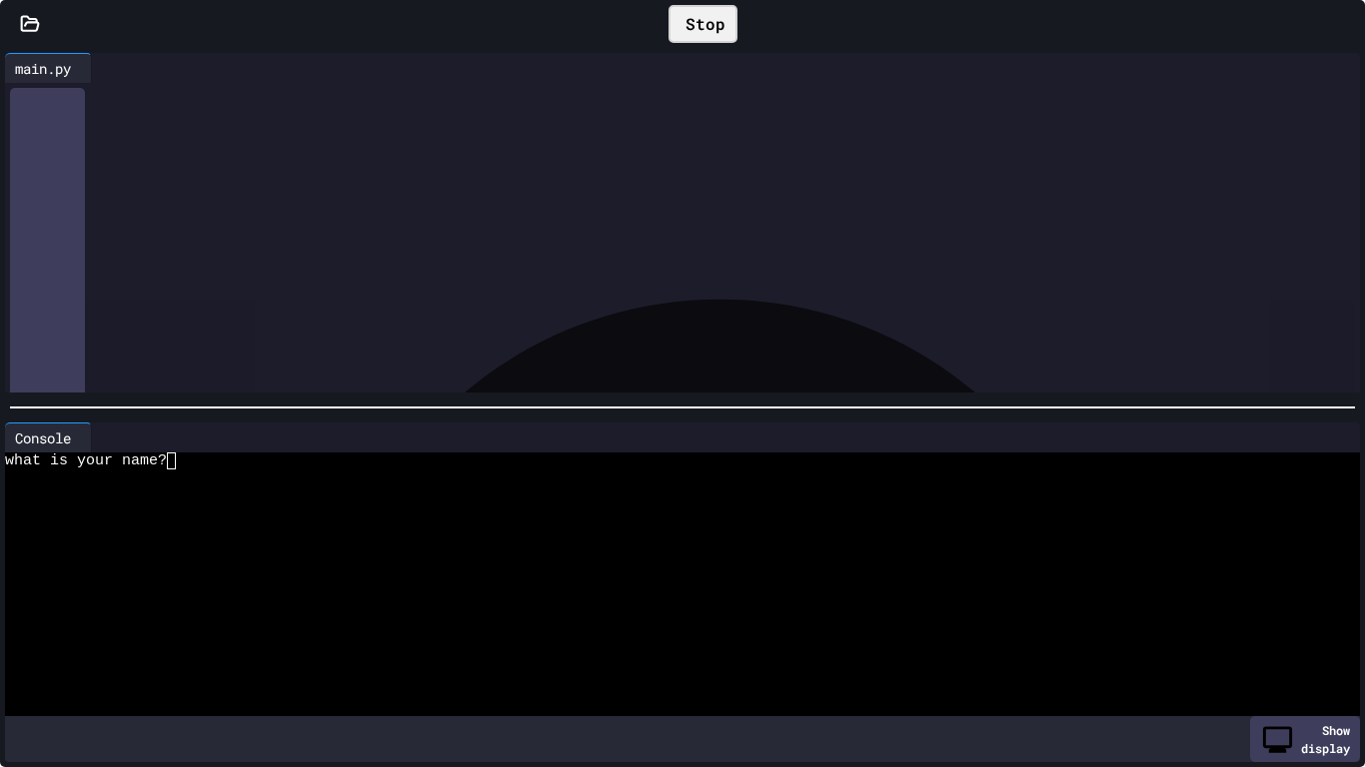
click at [368, 514] on div at bounding box center [675, 512] width 1340 height 17
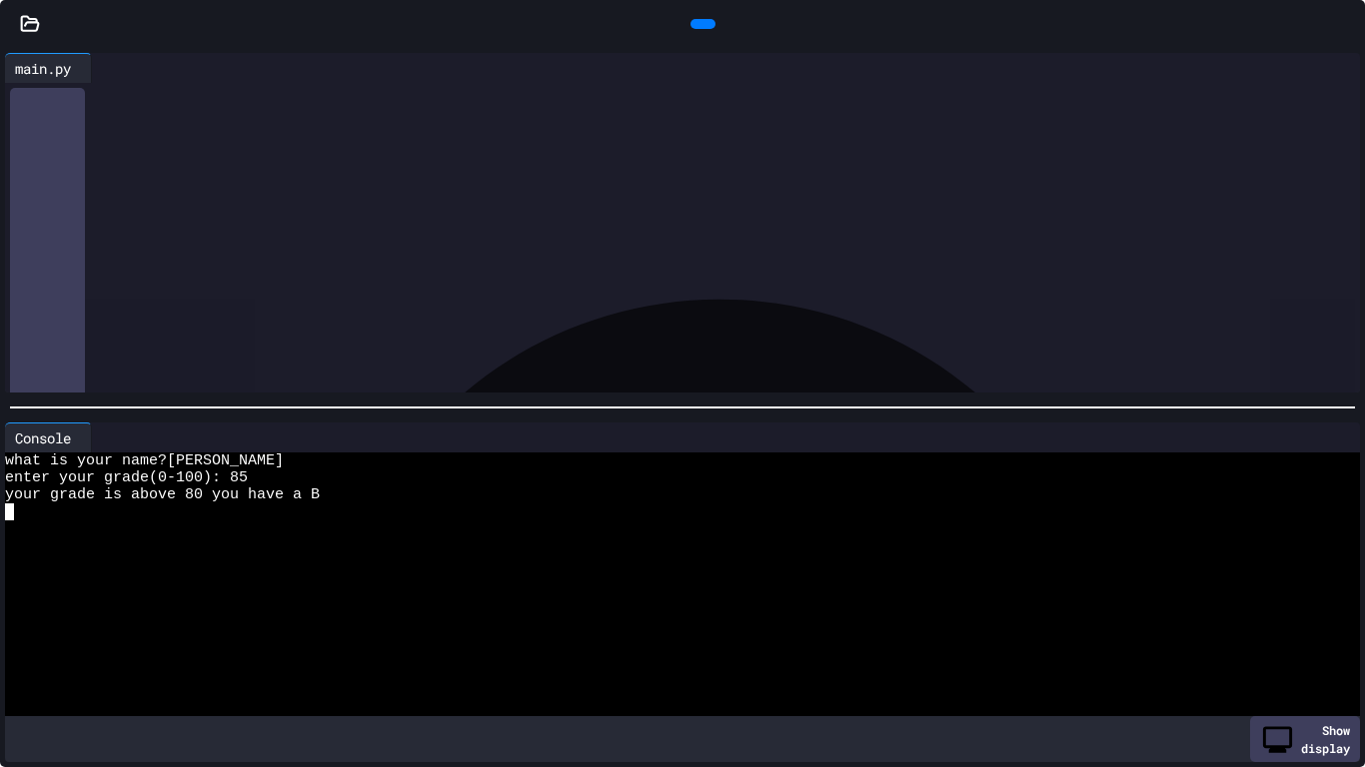
click at [700, 24] on icon at bounding box center [700, 24] width 0 height 0
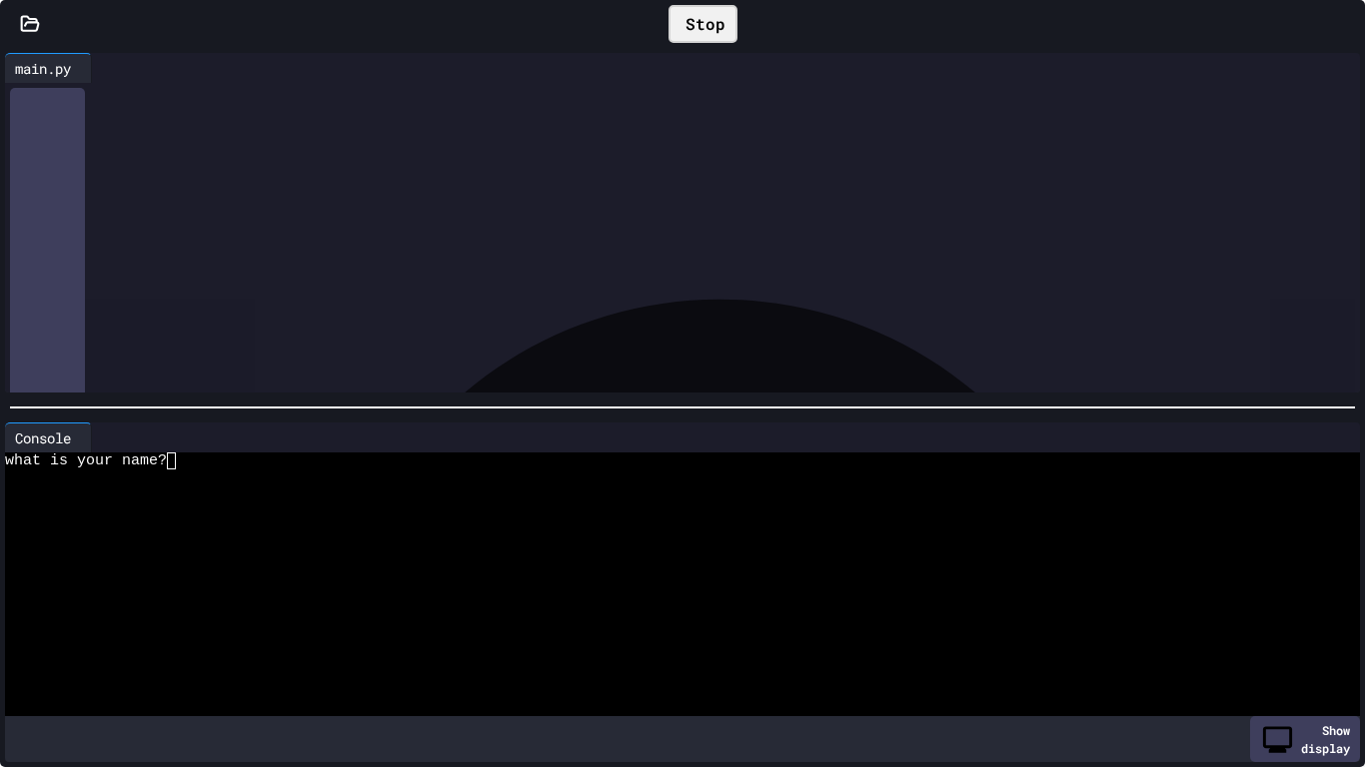
click at [337, 449] on div at bounding box center [716, 438] width 1248 height 30
click at [315, 453] on div "what is your name?" at bounding box center [675, 461] width 1340 height 17
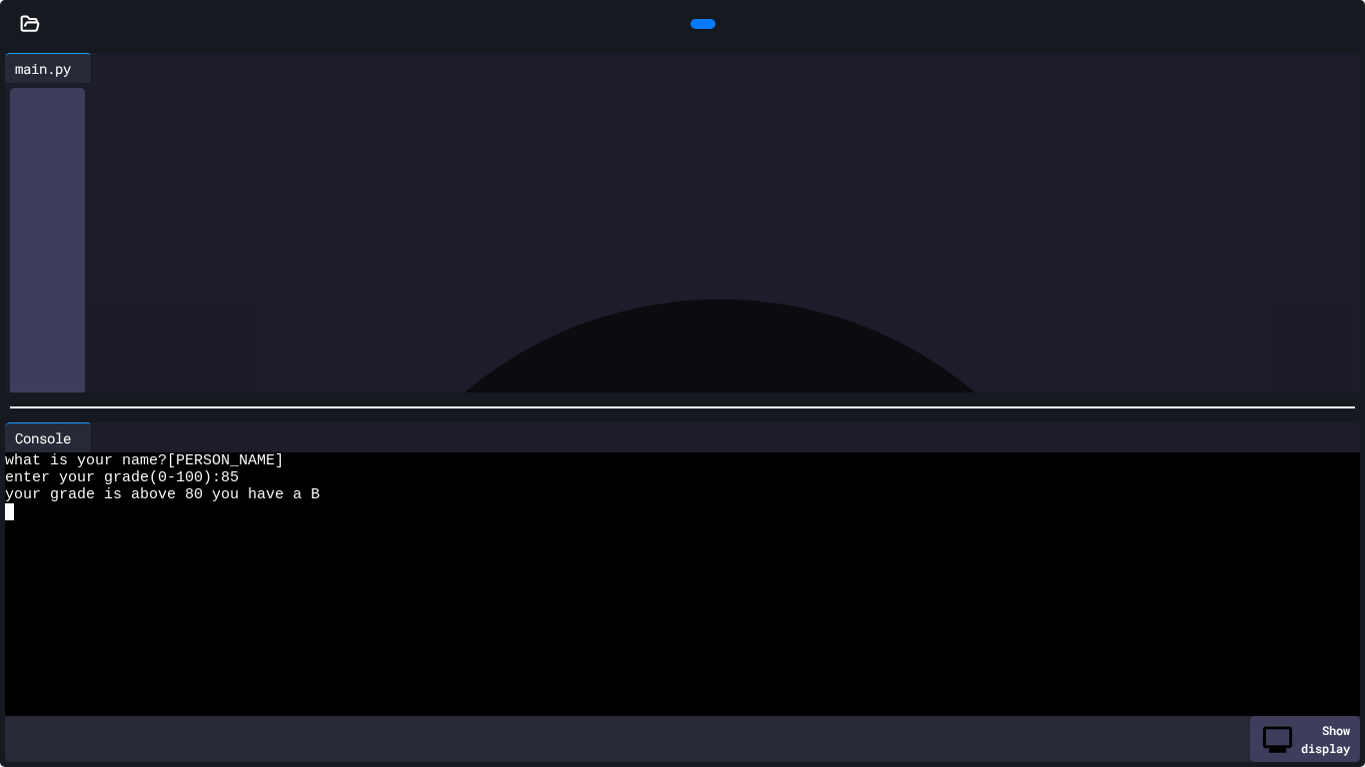
click at [443, 329] on div at bounding box center [700, 321] width 1321 height 20
click at [444, 340] on div at bounding box center [700, 340] width 1321 height 20
click at [465, 337] on div "**** * ***** ** ** *** ***** ** * *" at bounding box center [700, 340] width 1321 height 20
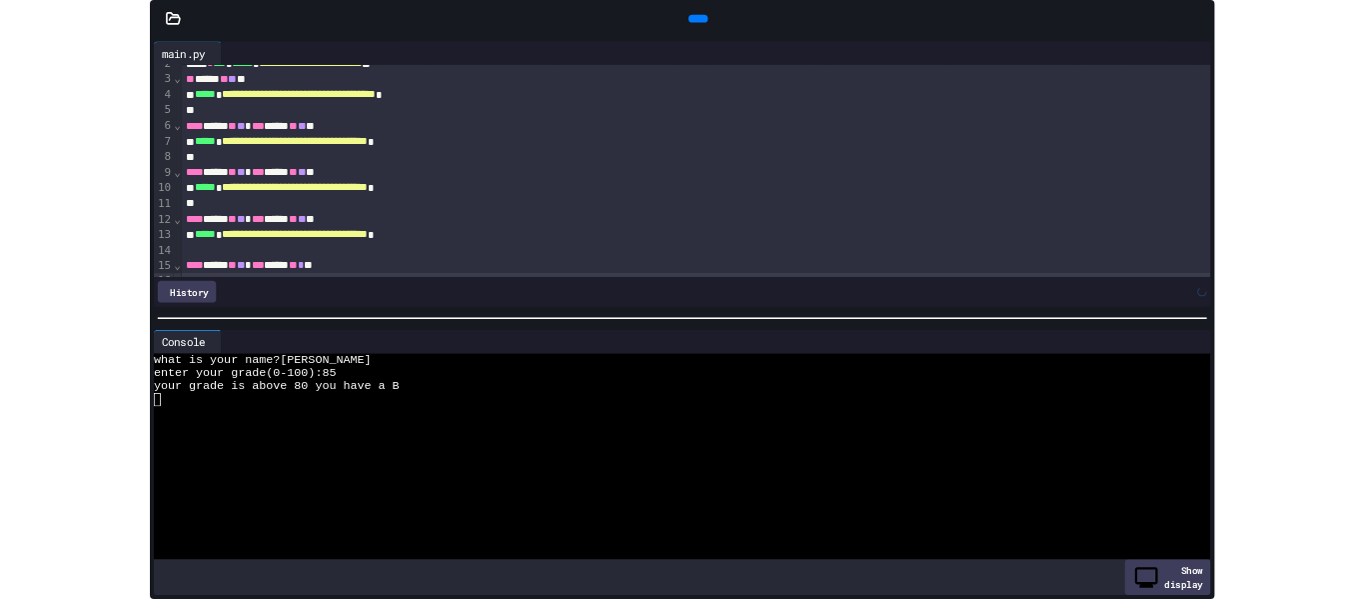
scroll to position [54, 0]
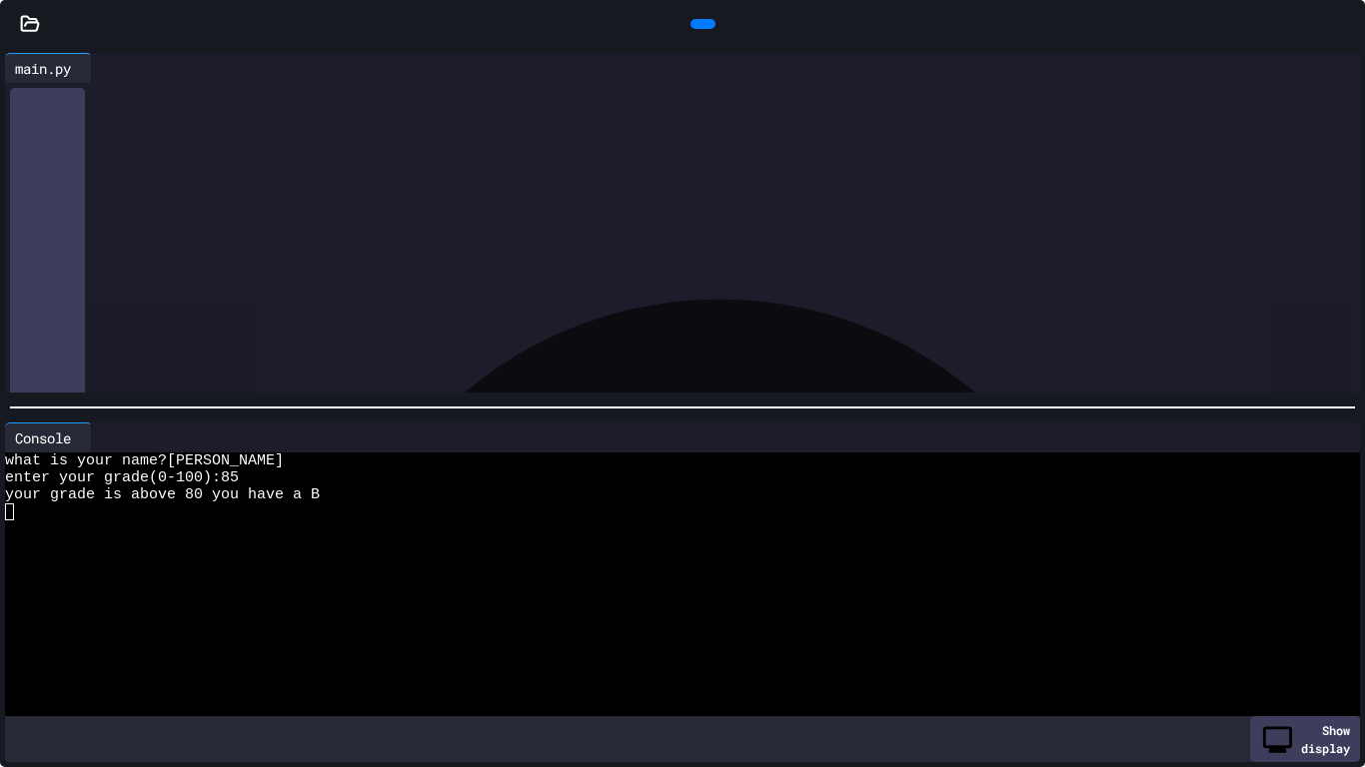
click at [578, 299] on div at bounding box center [700, 302] width 1321 height 20
click at [700, 24] on icon at bounding box center [700, 24] width 0 height 0
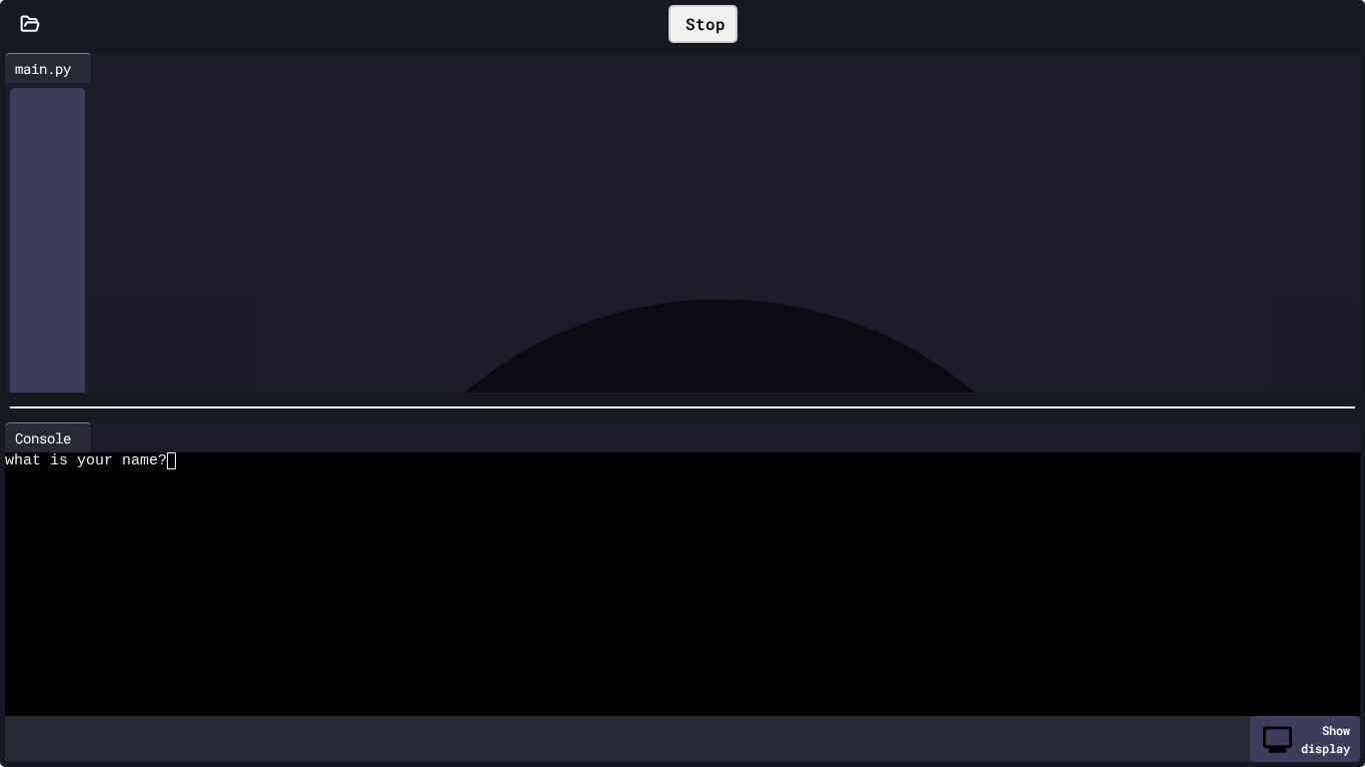
click at [386, 489] on div at bounding box center [675, 495] width 1340 height 17
